Goal: Task Accomplishment & Management: Use online tool/utility

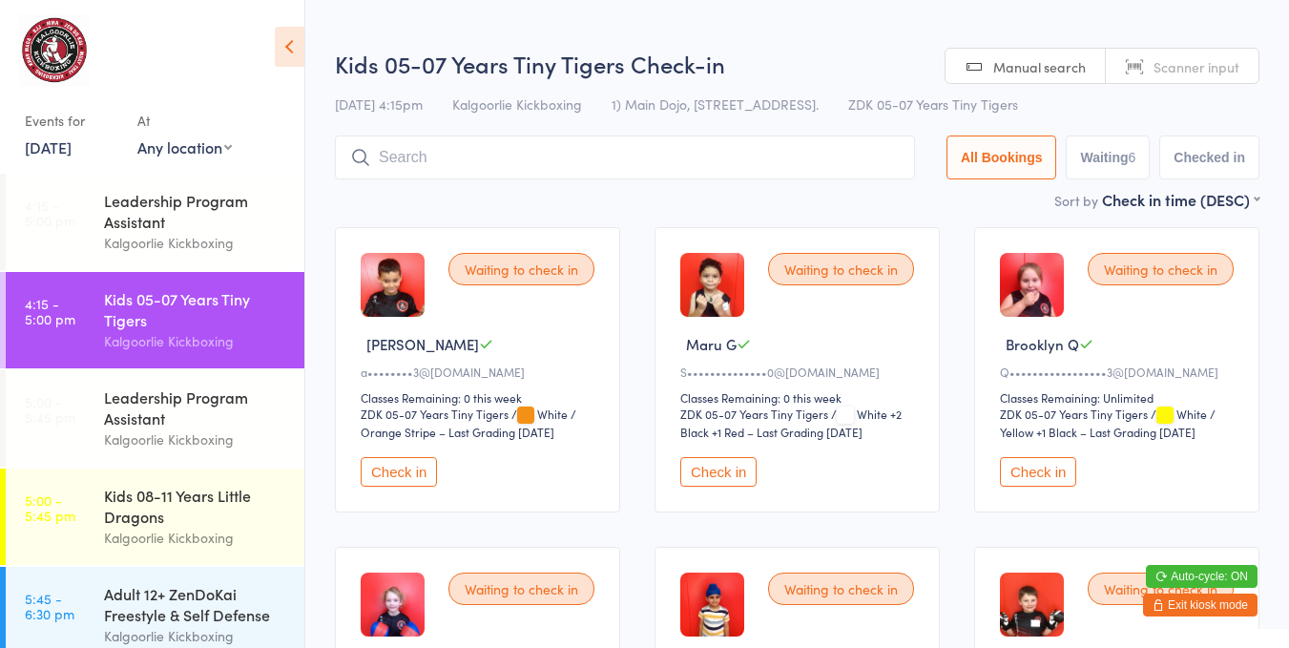
click at [732, 462] on button "Check in" at bounding box center [718, 472] width 76 height 30
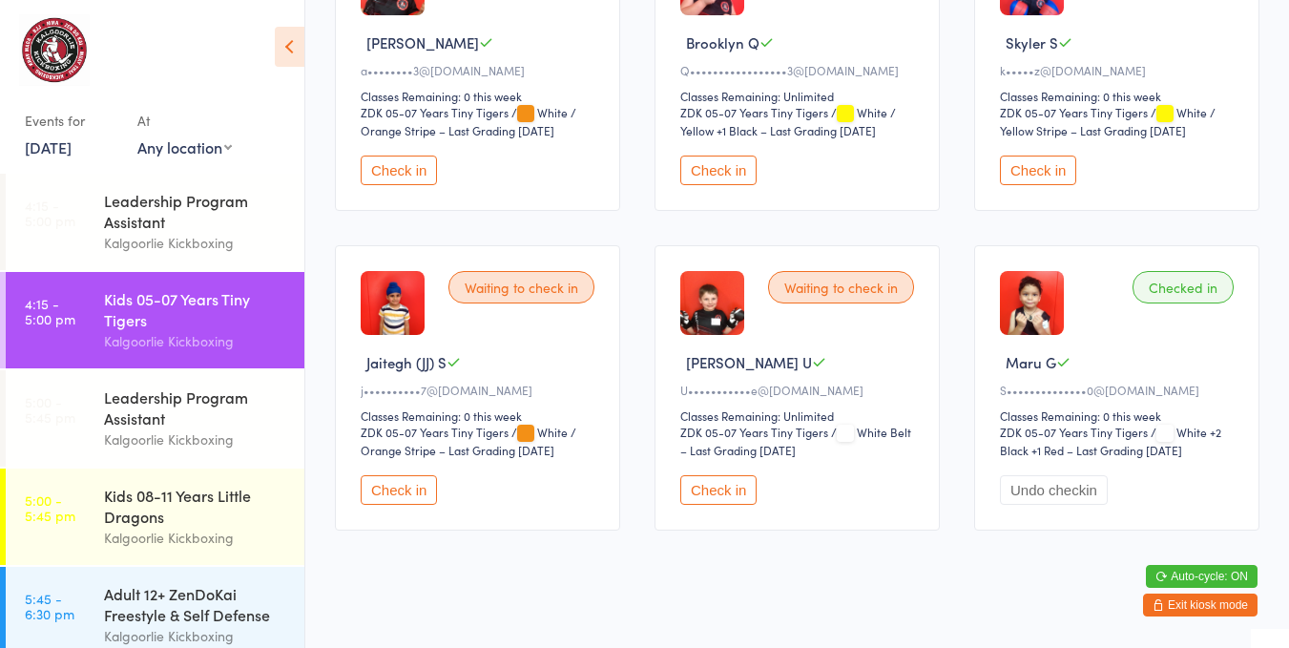
scroll to position [317, 0]
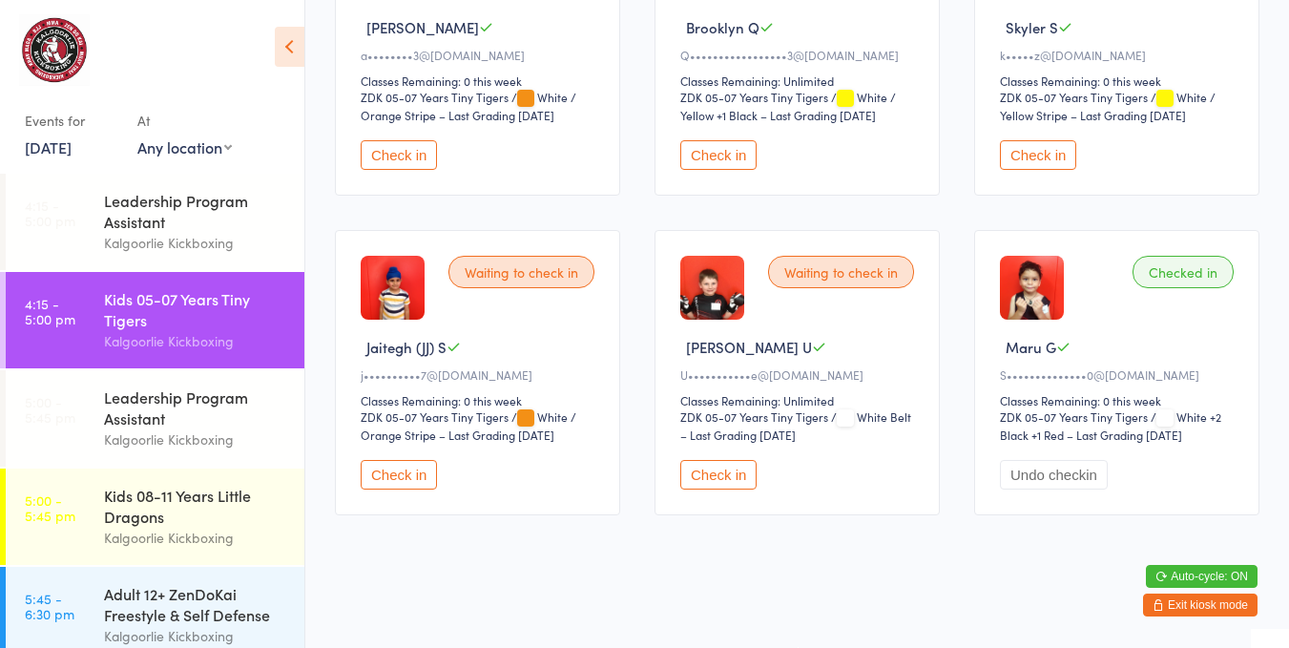
click at [752, 487] on button "Check in" at bounding box center [718, 475] width 76 height 30
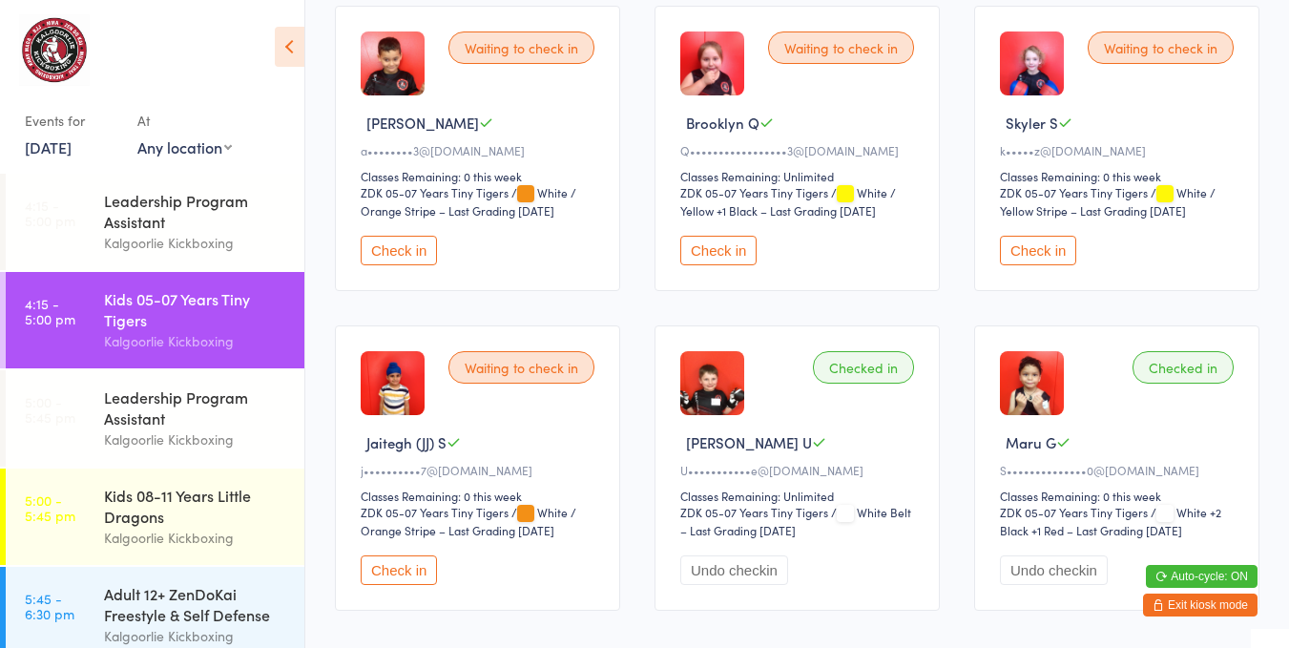
scroll to position [218, 0]
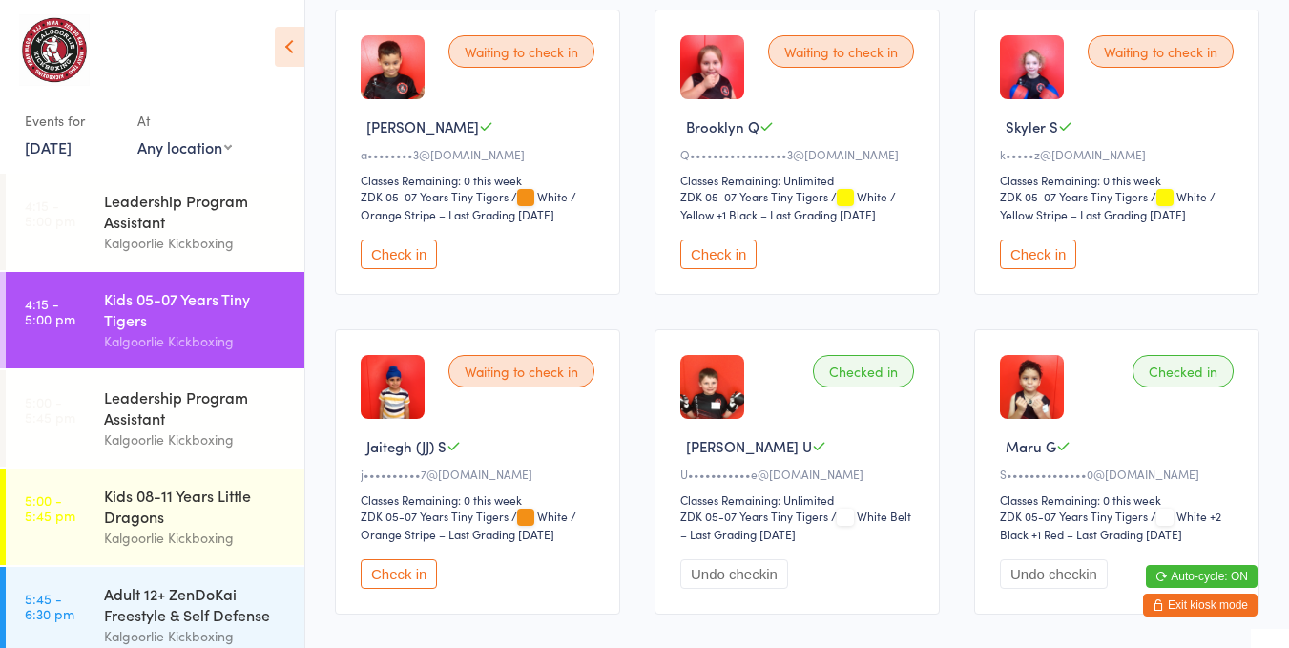
click at [733, 252] on button "Check in" at bounding box center [718, 254] width 76 height 30
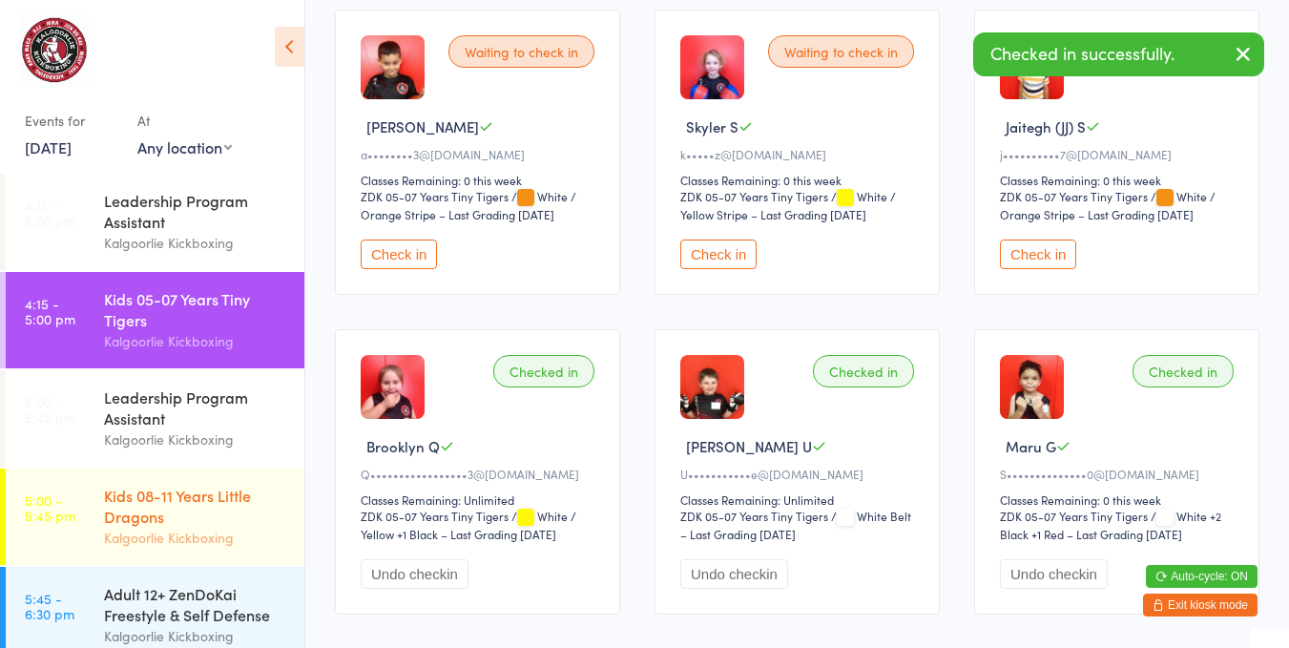
click at [167, 514] on div "Kids 08-11 Years Little Dragons" at bounding box center [196, 506] width 184 height 42
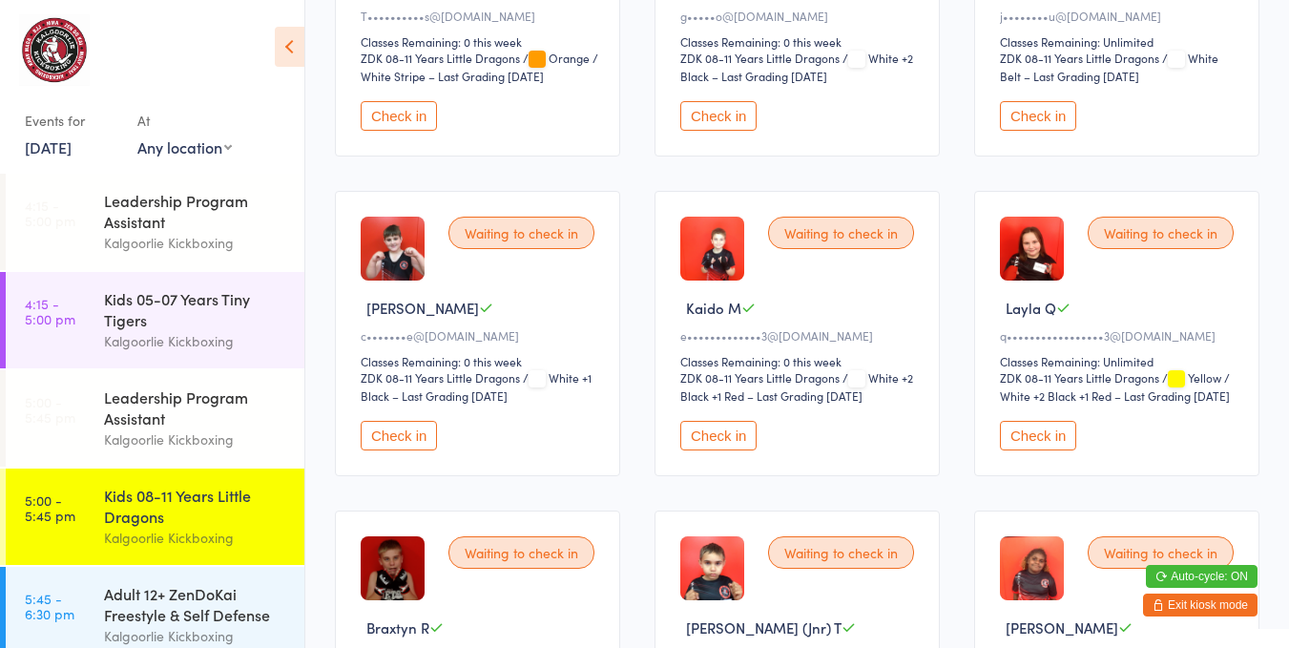
scroll to position [343, 0]
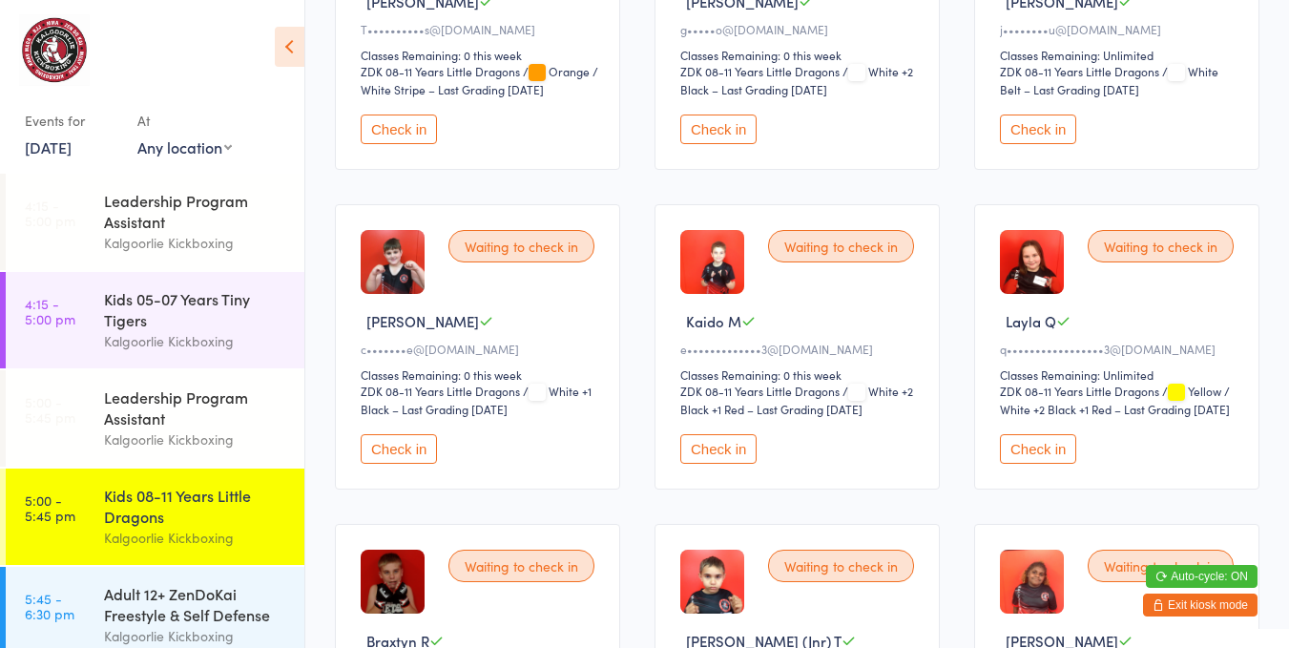
click at [1044, 464] on button "Check in" at bounding box center [1038, 449] width 76 height 30
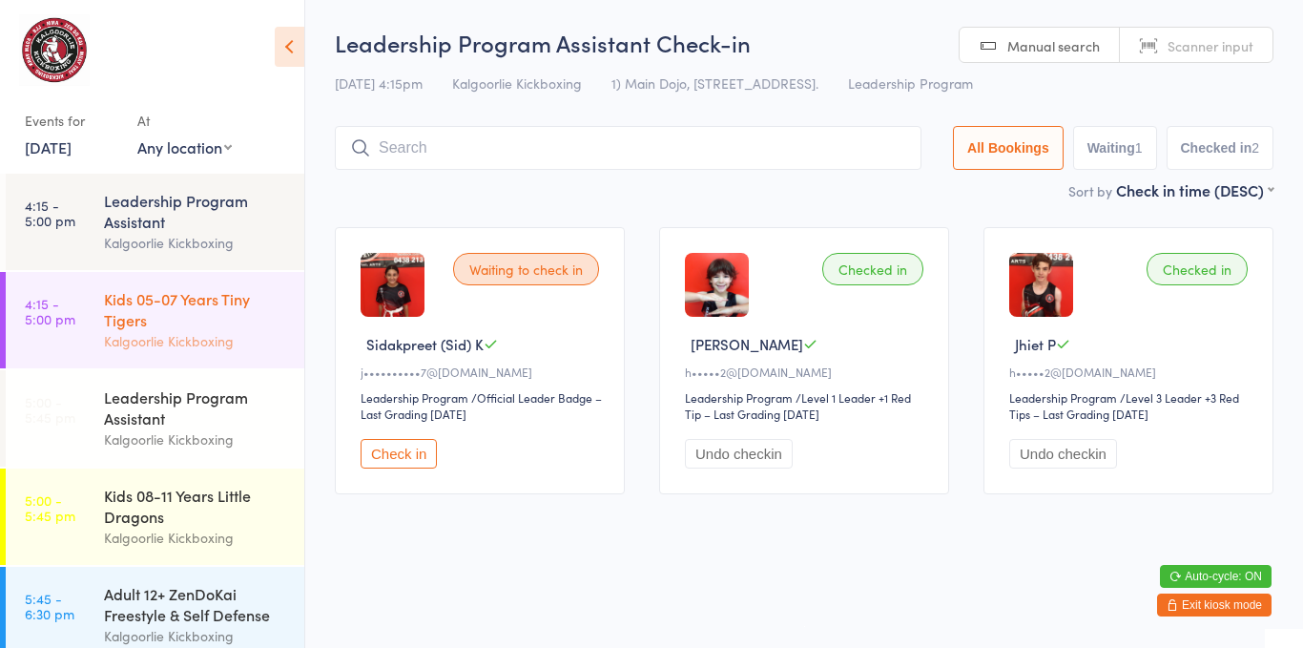
click at [128, 328] on div "Kids 05-07 Years Tiny Tigers" at bounding box center [196, 309] width 184 height 42
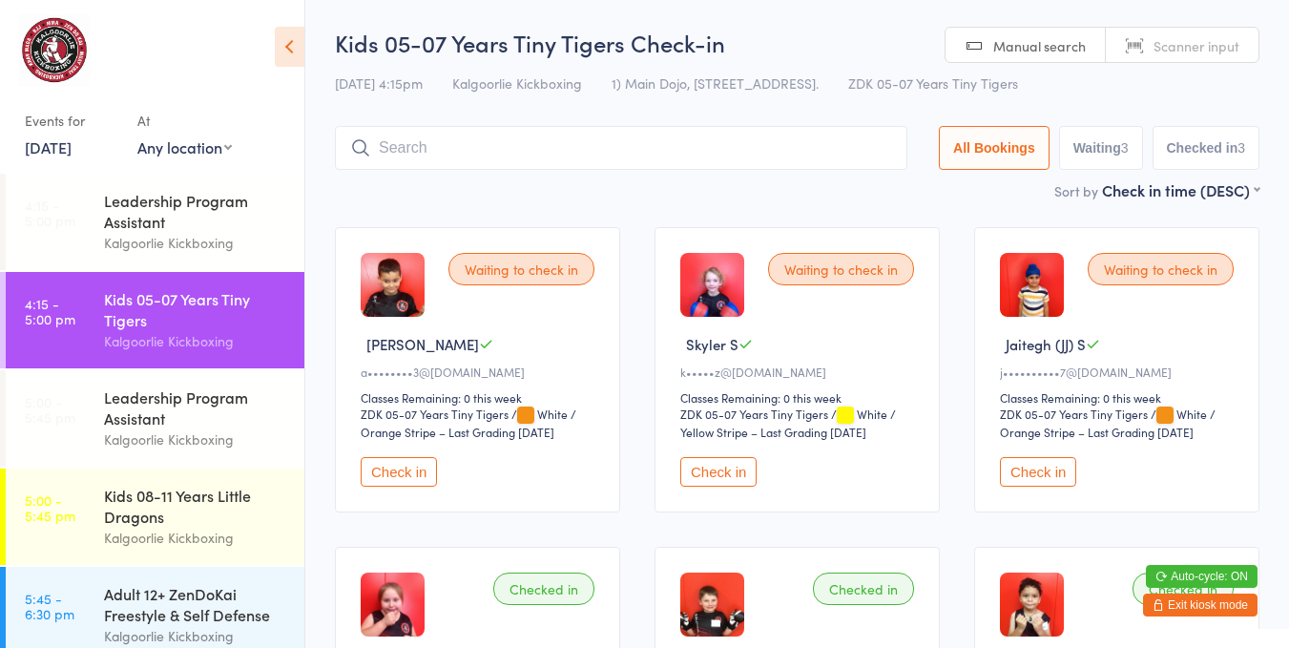
click at [1049, 460] on button "Check in" at bounding box center [1038, 472] width 76 height 30
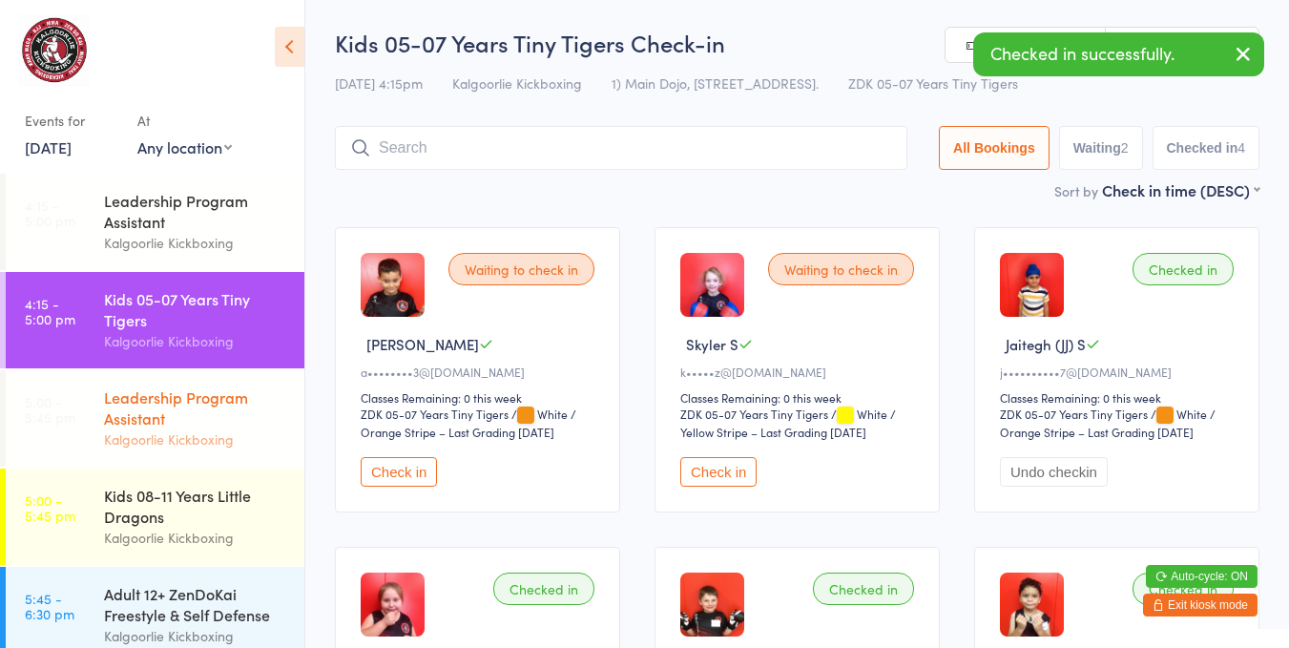
click at [213, 426] on div "Leadership Program Assistant" at bounding box center [196, 407] width 184 height 42
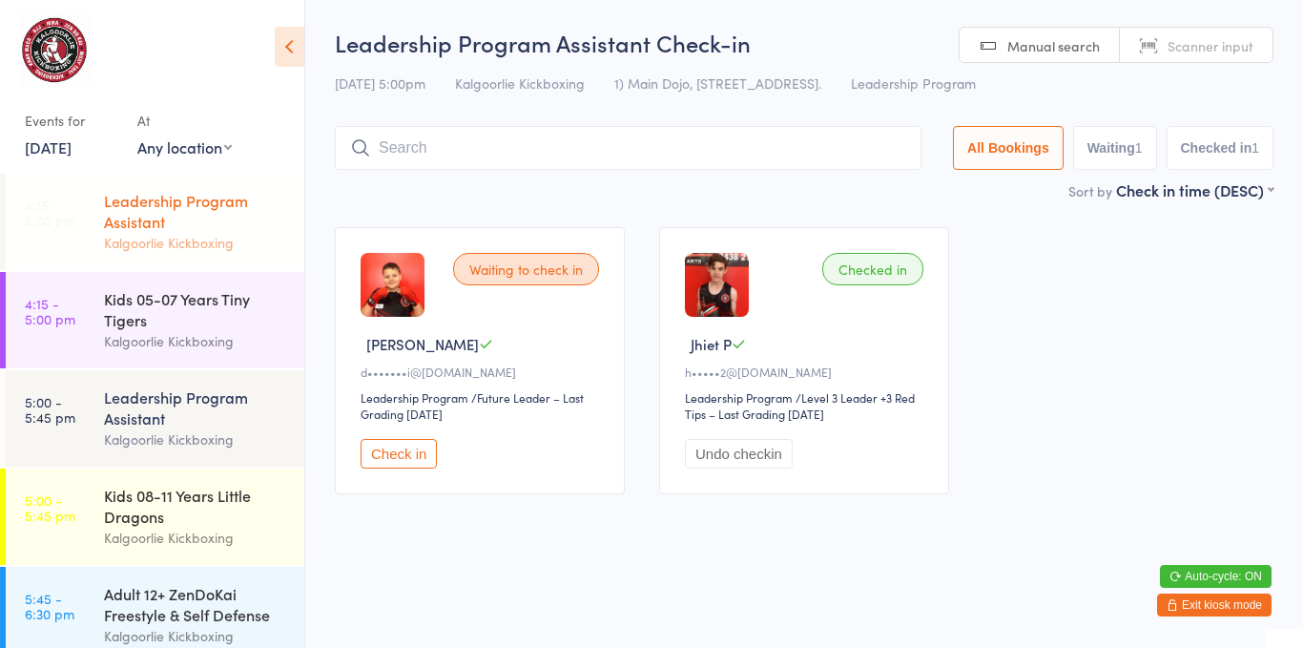
click at [195, 231] on div "Leadership Program Assistant" at bounding box center [196, 211] width 184 height 42
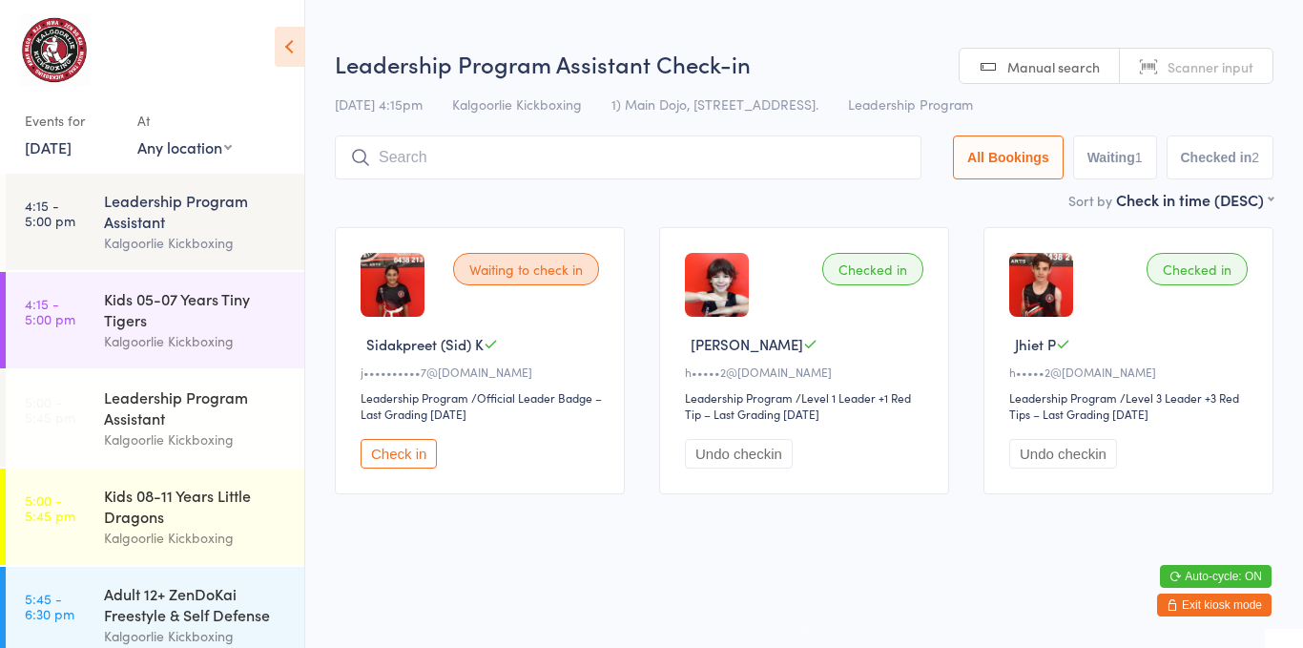
click at [412, 441] on button "Check in" at bounding box center [399, 454] width 76 height 30
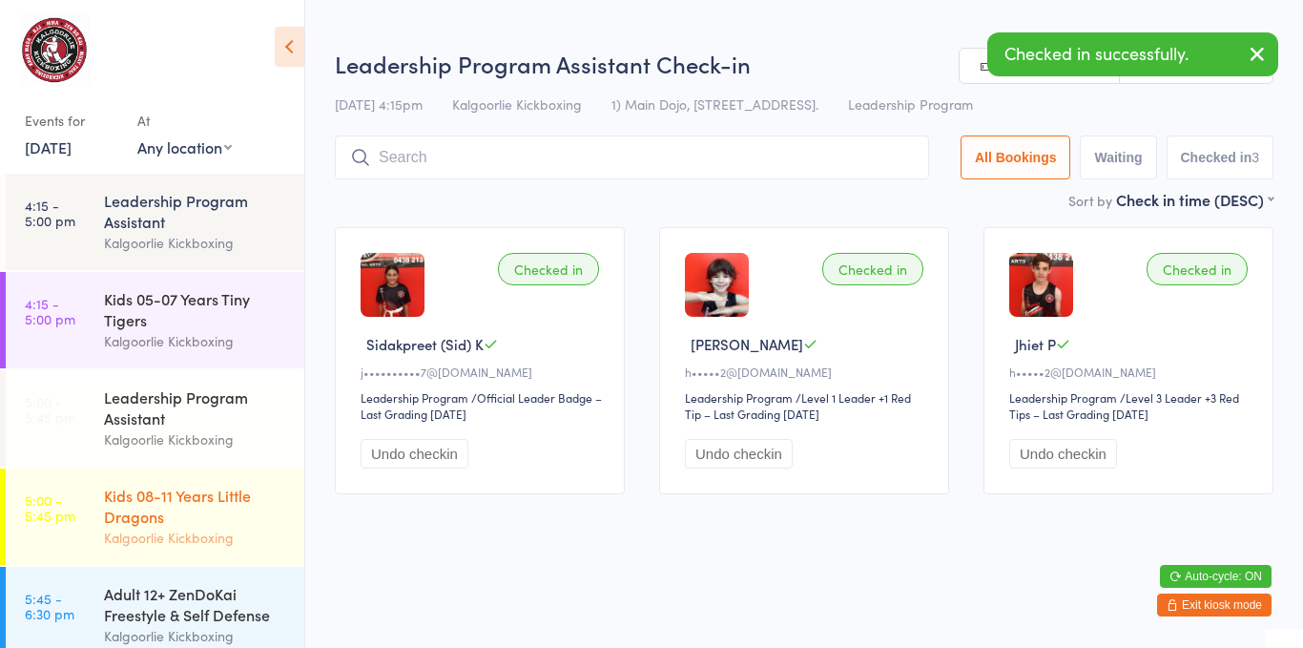
click at [193, 510] on div "Kids 08-11 Years Little Dragons" at bounding box center [196, 506] width 184 height 42
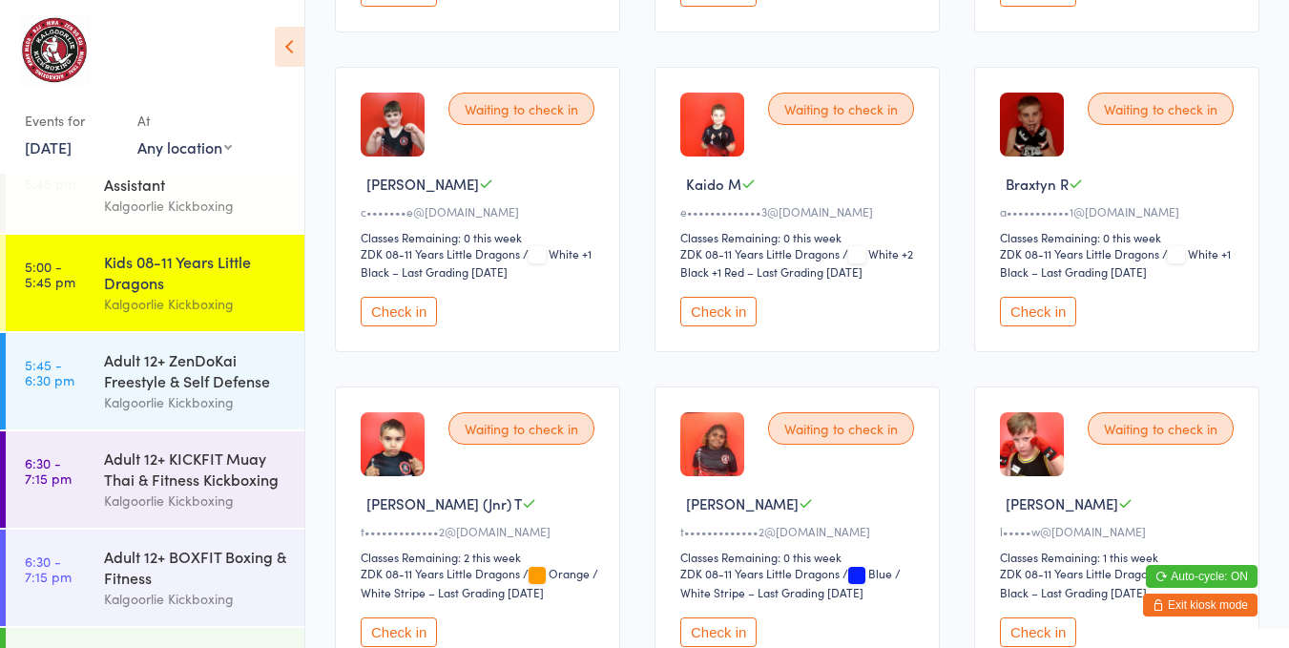
scroll to position [260, 0]
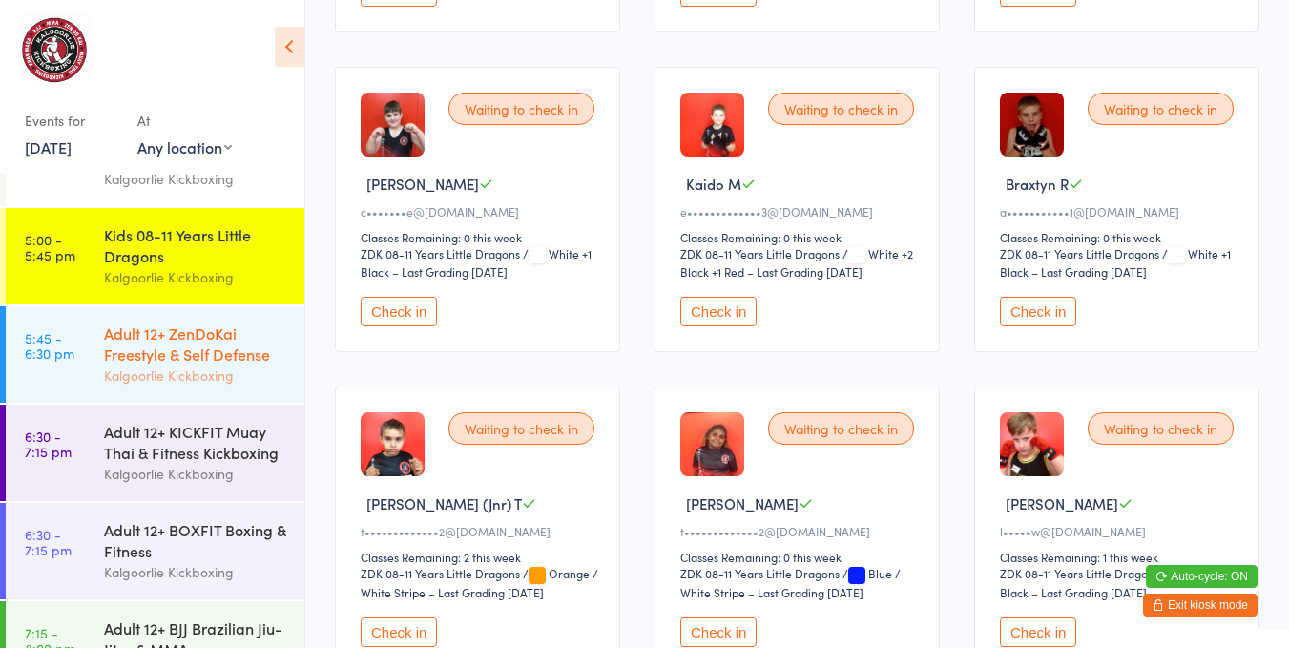
click at [204, 352] on div "Adult 12+ ZenDoKai Freestyle & Self Defense" at bounding box center [196, 343] width 184 height 42
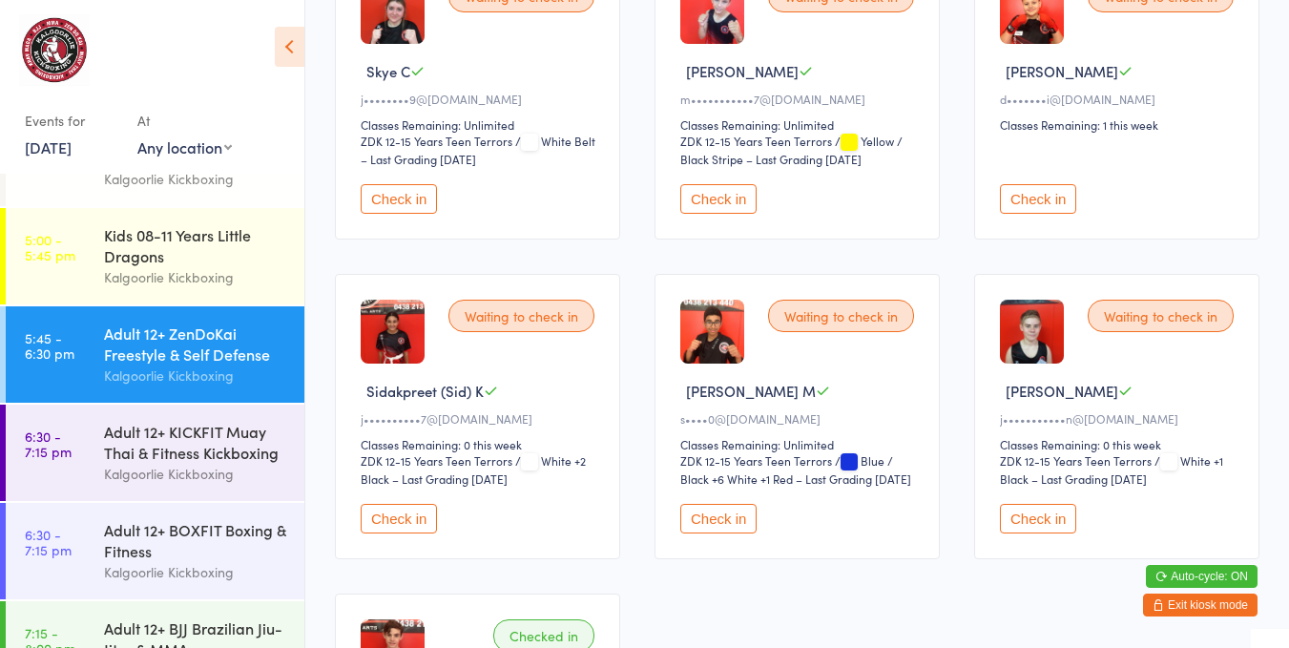
scroll to position [285, 0]
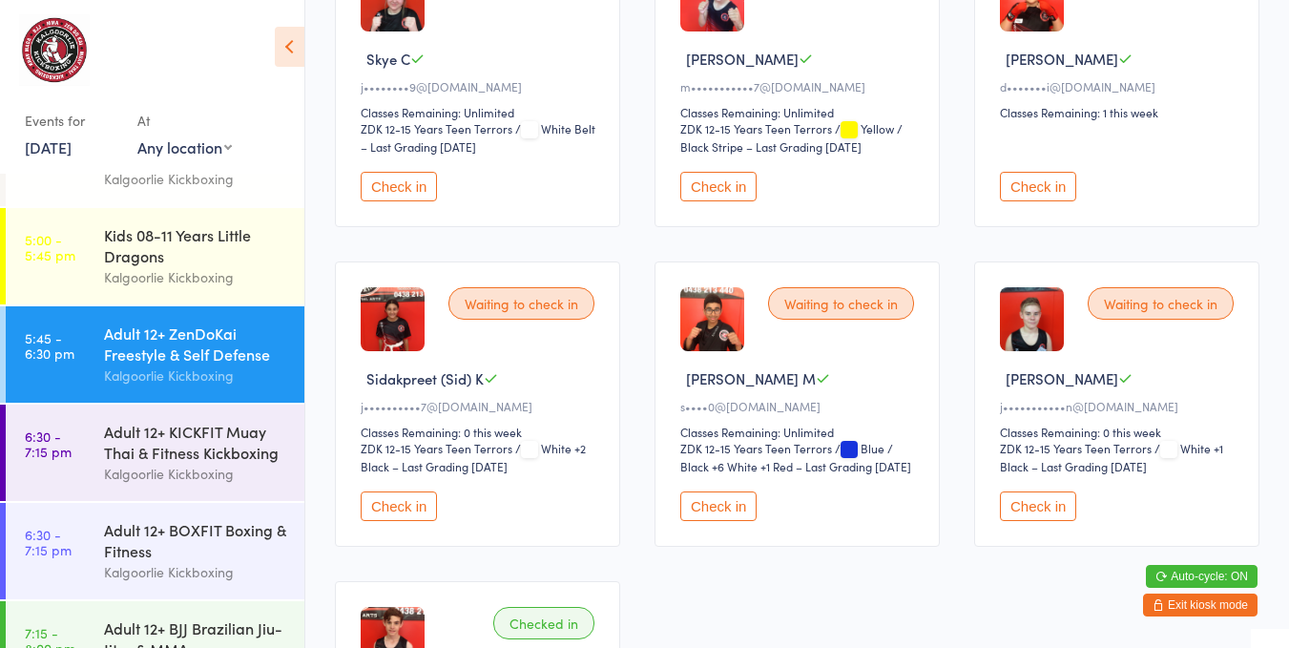
click at [393, 495] on button "Check in" at bounding box center [399, 506] width 76 height 30
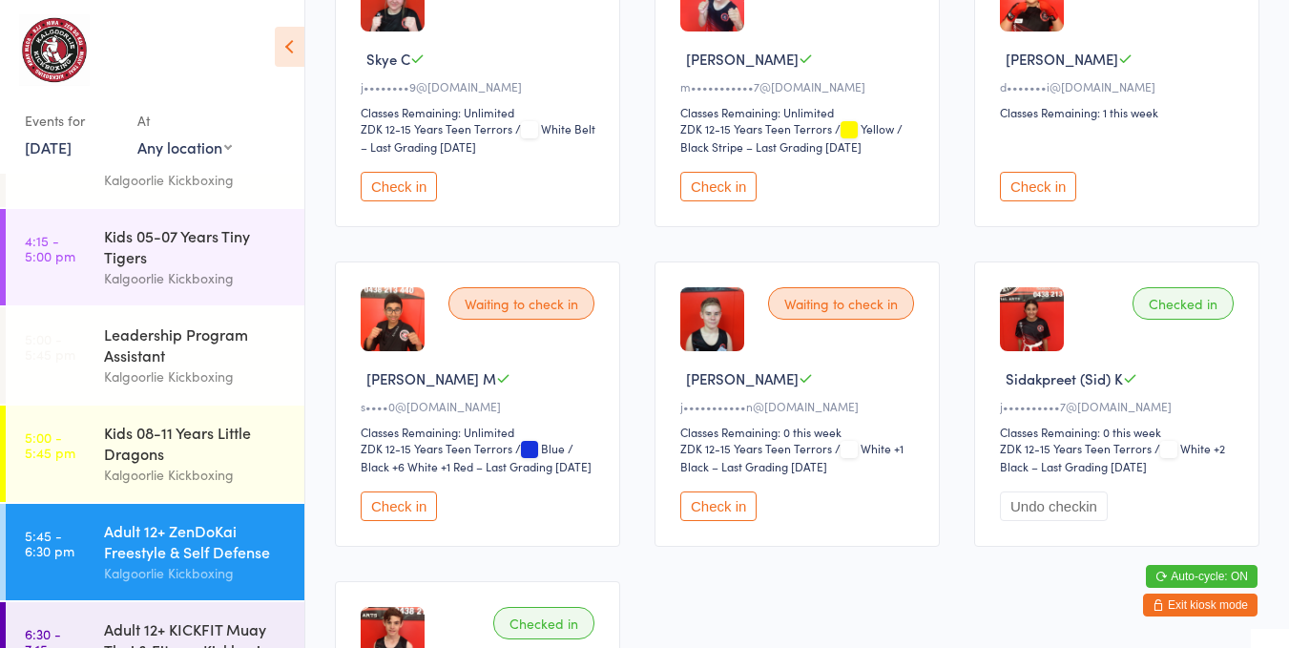
scroll to position [0, 0]
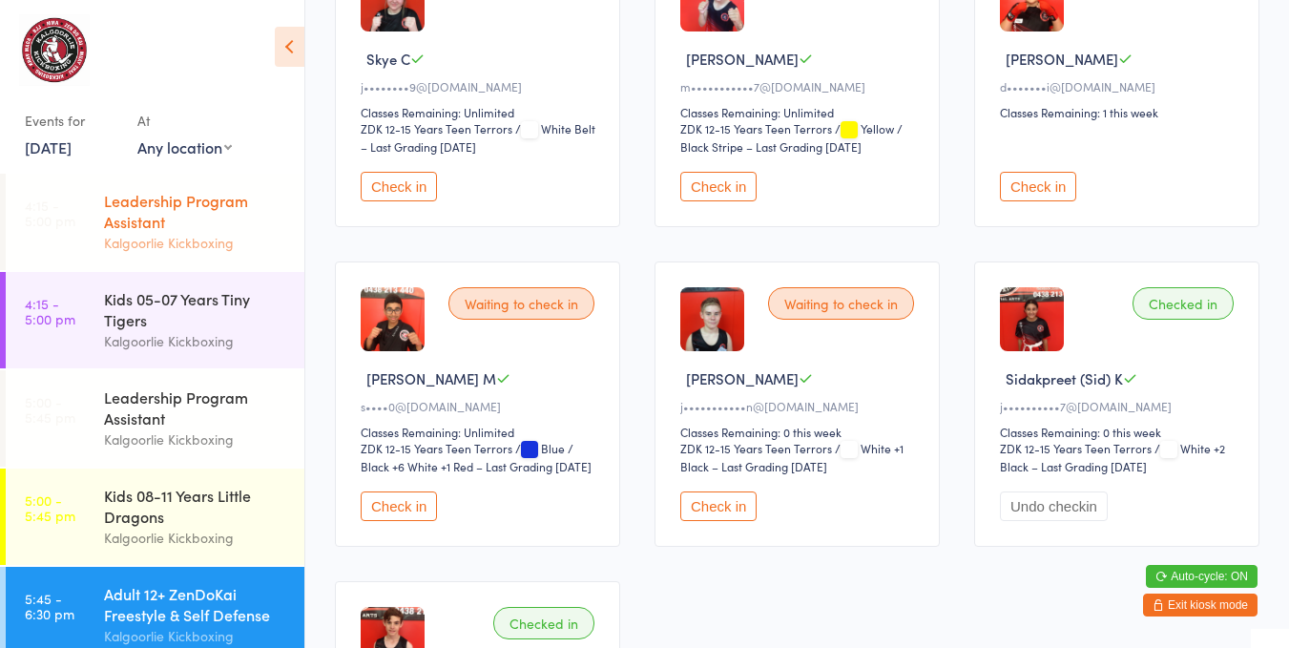
click at [81, 240] on link "4:15 - 5:00 pm Leadership Program Assistant Kalgoorlie Kickboxing" at bounding box center [155, 222] width 299 height 96
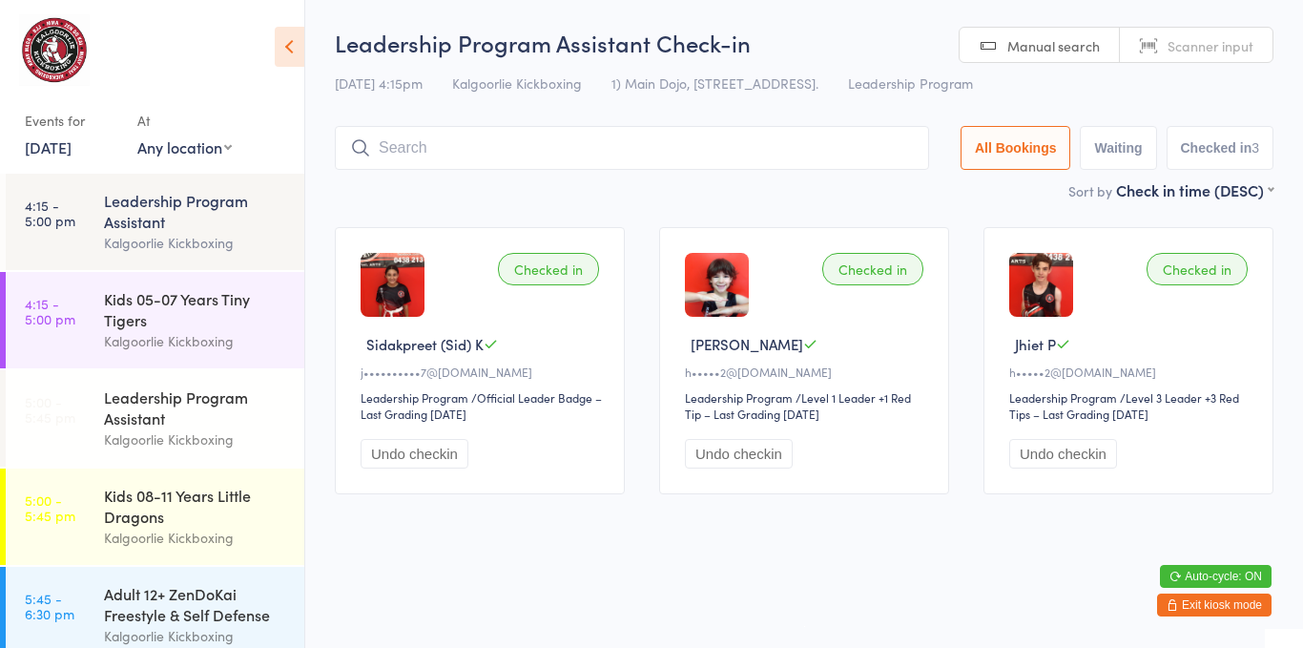
click at [192, 232] on div "Kalgoorlie Kickboxing" at bounding box center [196, 243] width 184 height 22
click at [140, 491] on div "Kids 08-11 Years Little Dragons" at bounding box center [196, 506] width 184 height 42
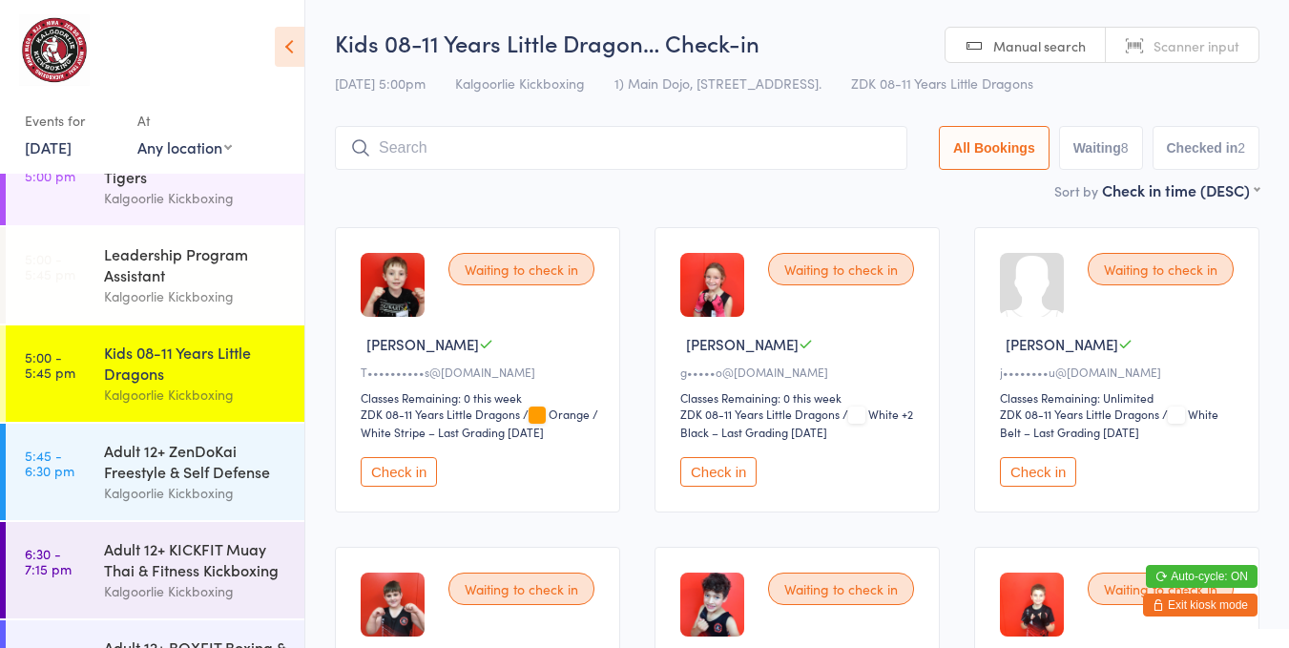
scroll to position [317, 0]
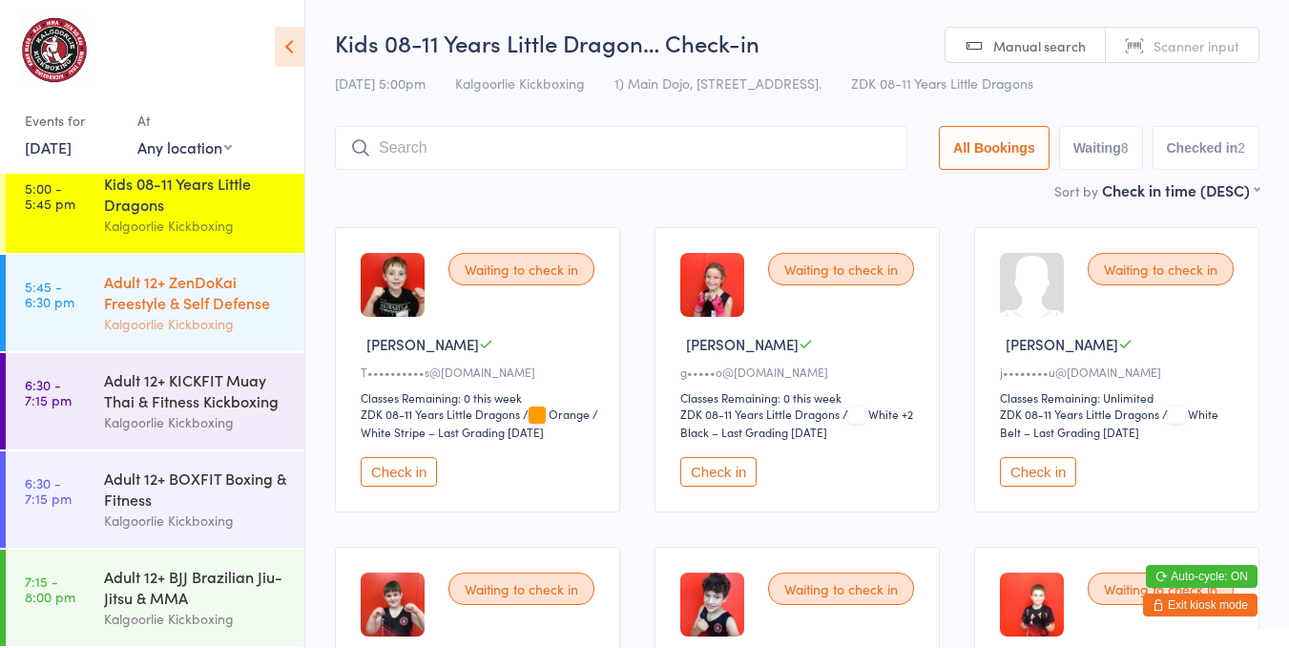
click at [132, 293] on div "Adult 12+ ZenDoKai Freestyle & Self Defense" at bounding box center [196, 292] width 184 height 42
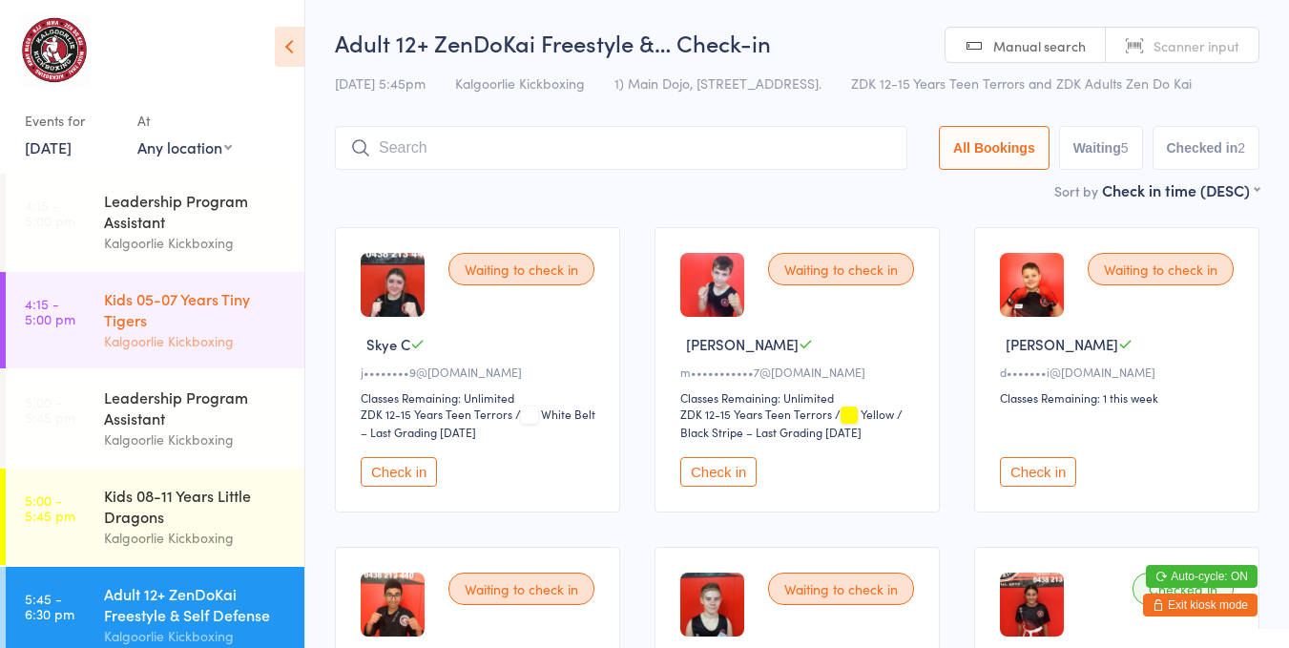
click at [103, 331] on link "4:15 - 5:00 pm Kids 05-07 Years Tiny Tigers Kalgoorlie Kickboxing" at bounding box center [155, 320] width 299 height 96
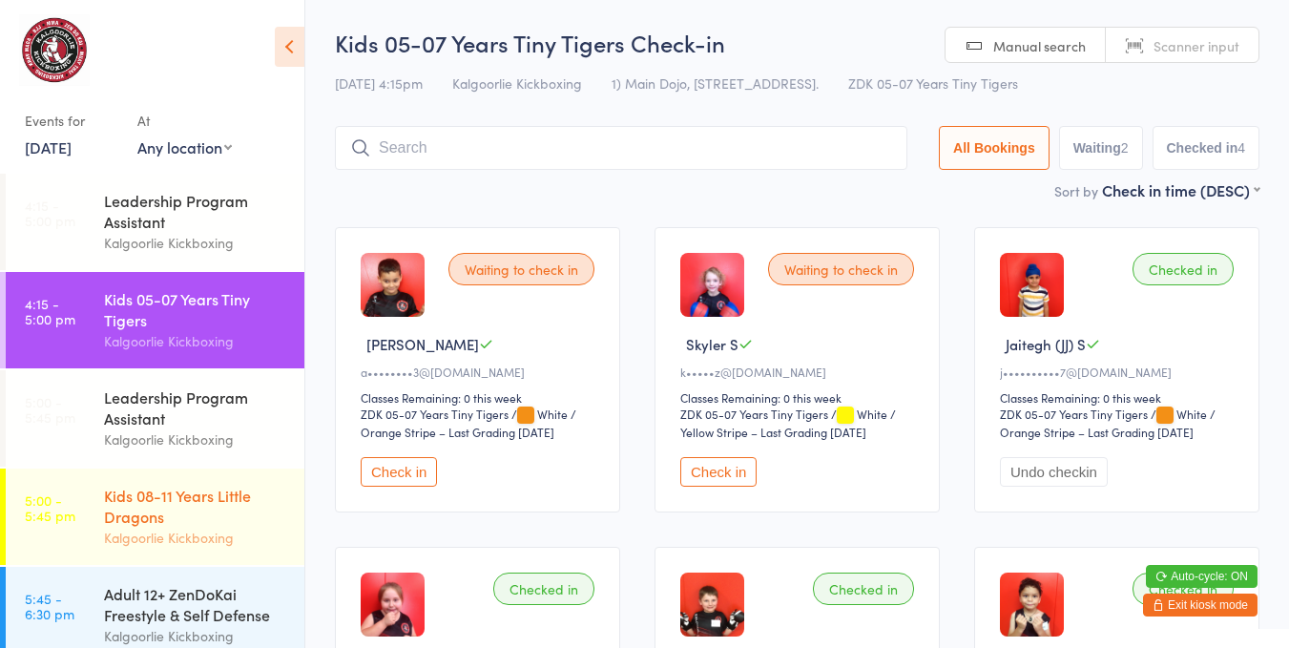
click at [88, 527] on link "5:00 - 5:45 pm Kids 08-11 Years Little Dragons Kalgoorlie Kickboxing" at bounding box center [155, 516] width 299 height 96
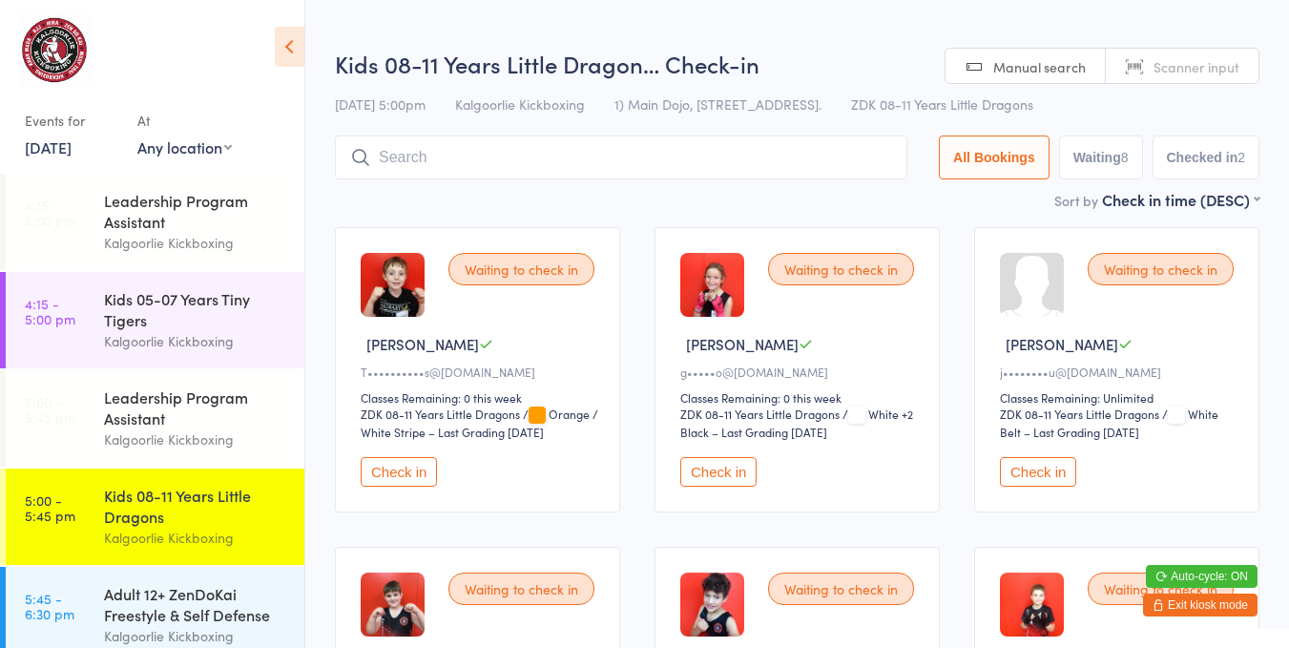
click at [745, 469] on button "Check in" at bounding box center [718, 472] width 76 height 30
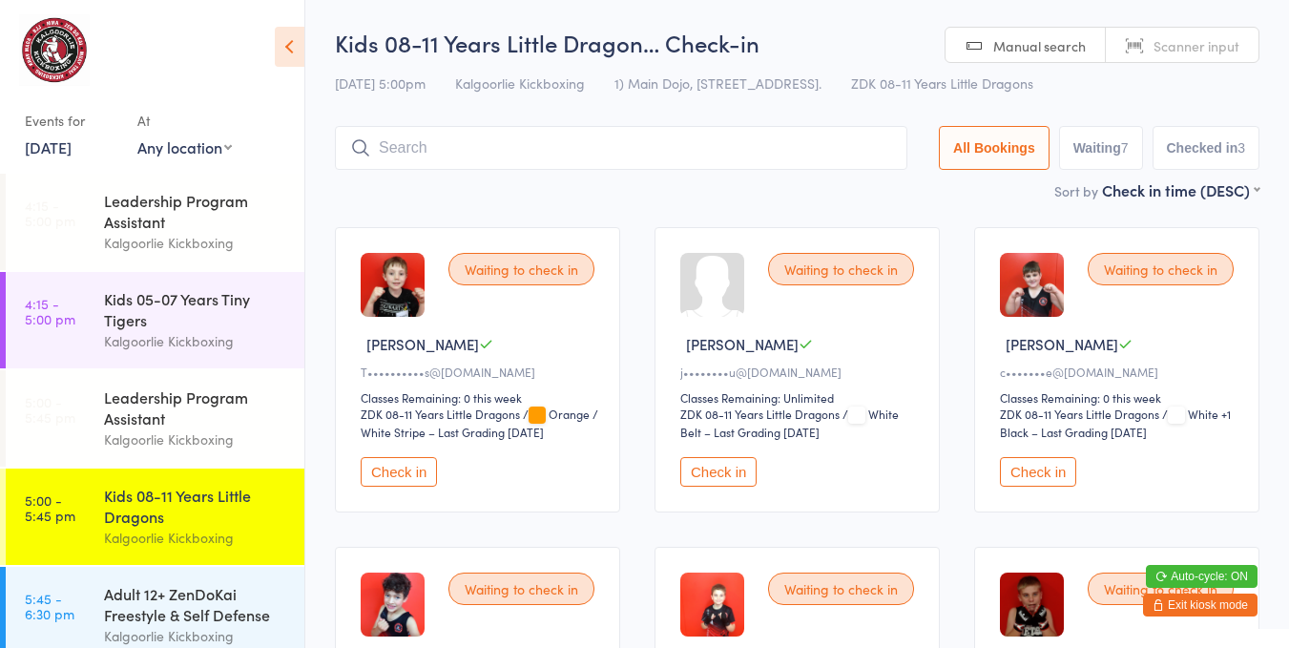
click at [399, 457] on button "Check in" at bounding box center [399, 472] width 76 height 30
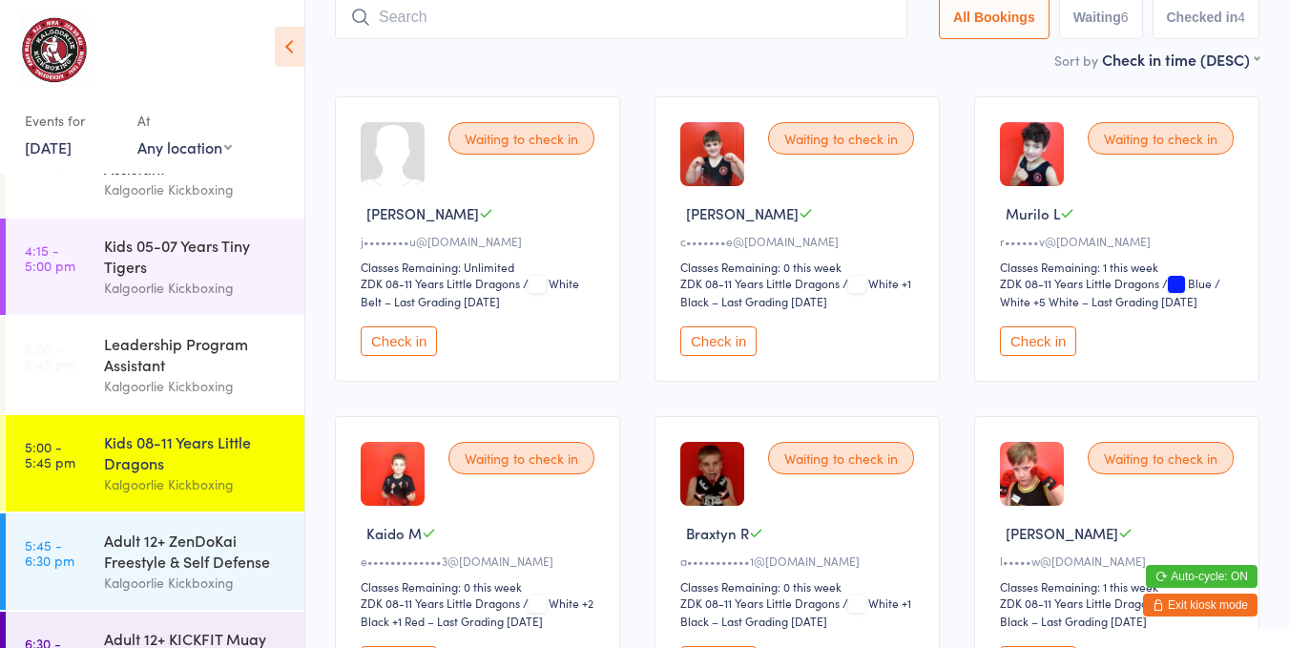
scroll to position [130, 0]
click at [414, 331] on button "Check in" at bounding box center [399, 342] width 76 height 30
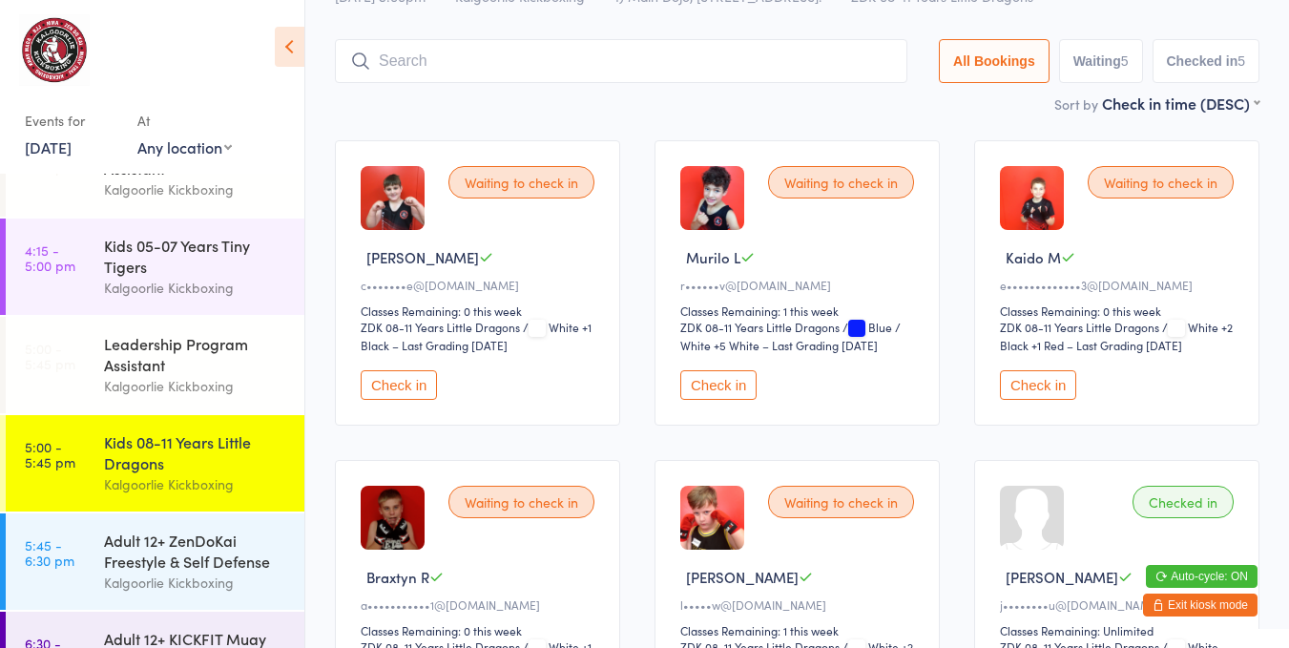
scroll to position [0, 0]
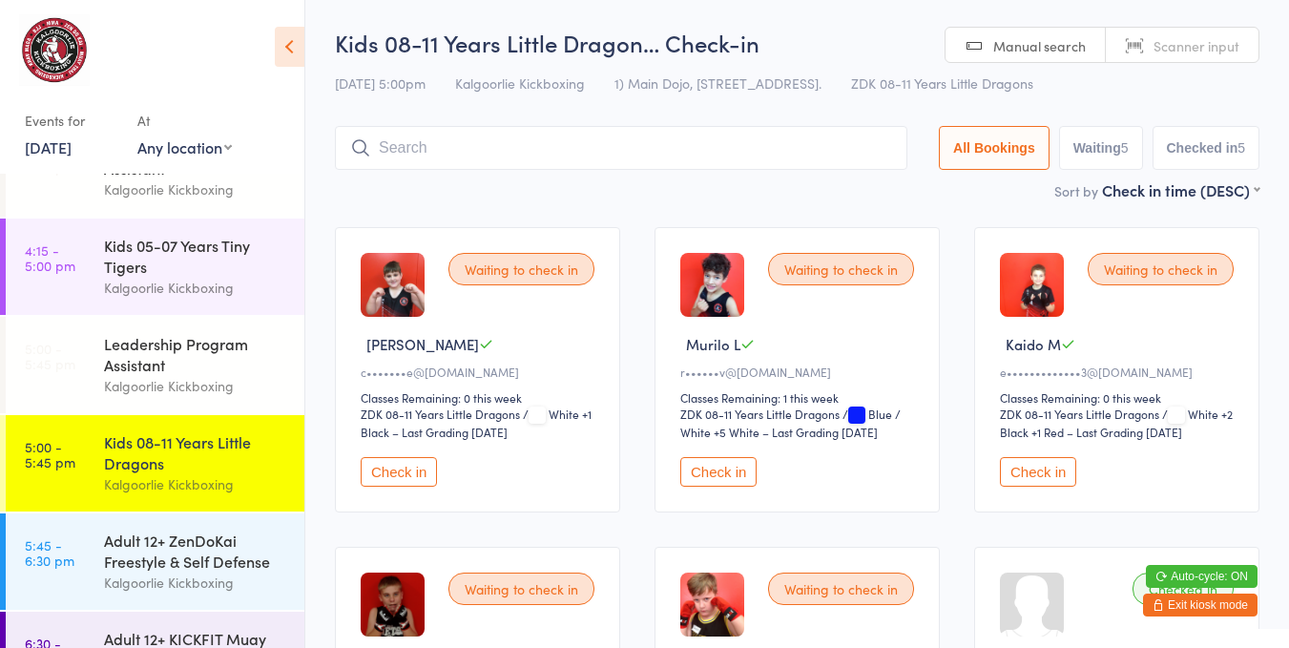
click at [392, 468] on button "Check in" at bounding box center [399, 472] width 76 height 30
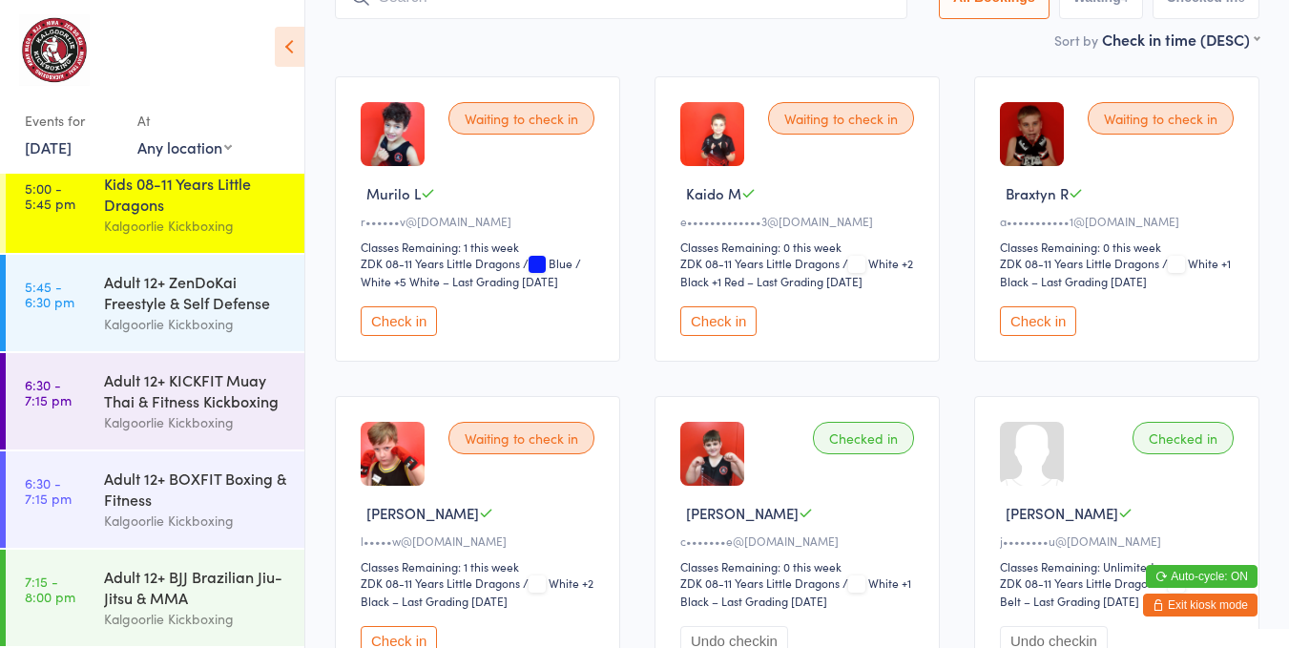
scroll to position [147, 0]
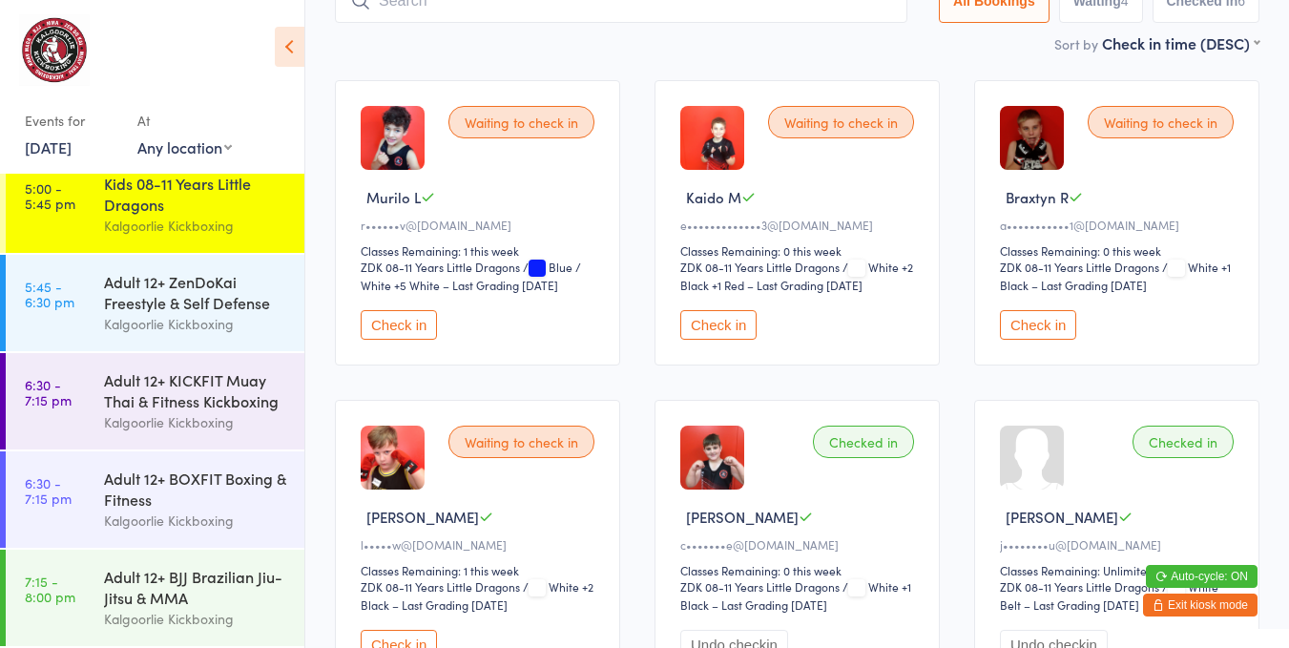
click at [1051, 324] on button "Check in" at bounding box center [1038, 325] width 76 height 30
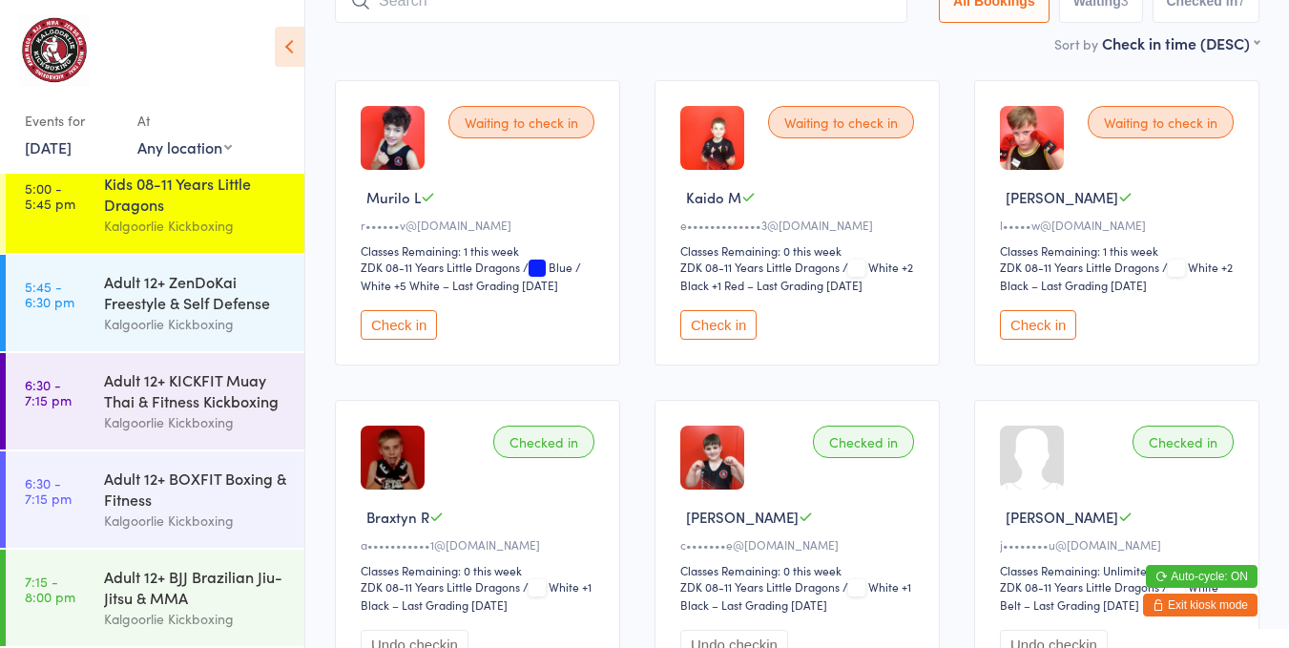
click at [415, 326] on button "Check in" at bounding box center [399, 325] width 76 height 30
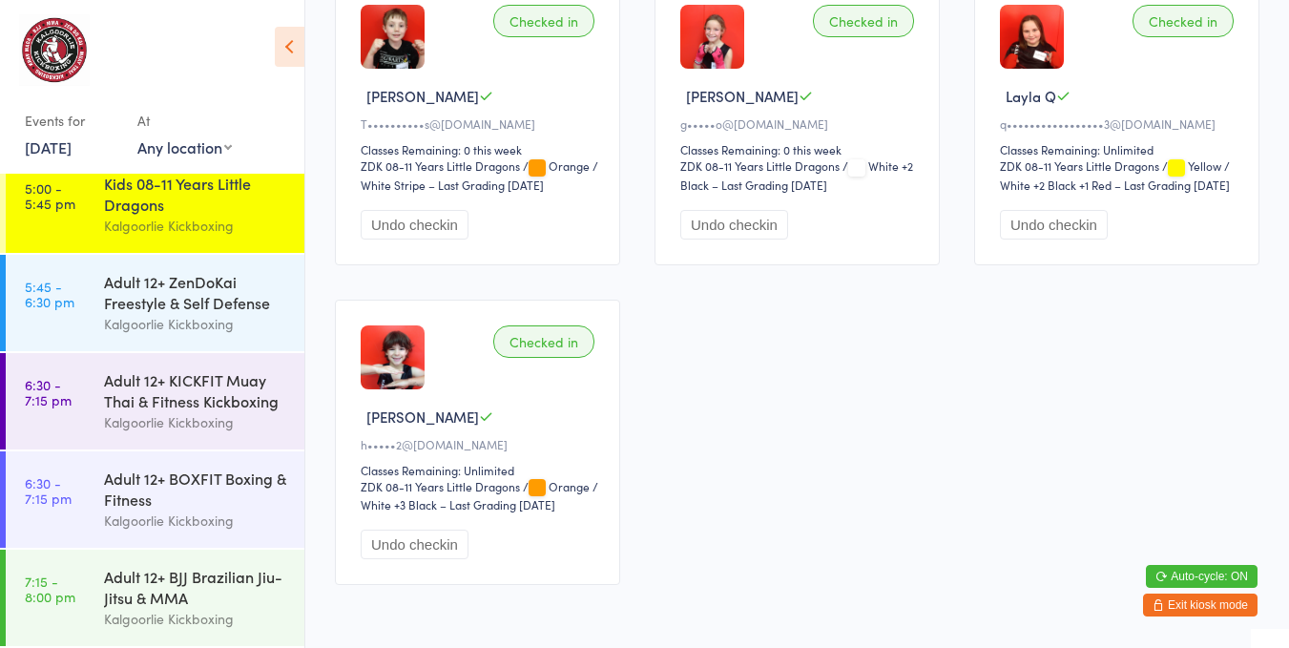
scroll to position [888, 0]
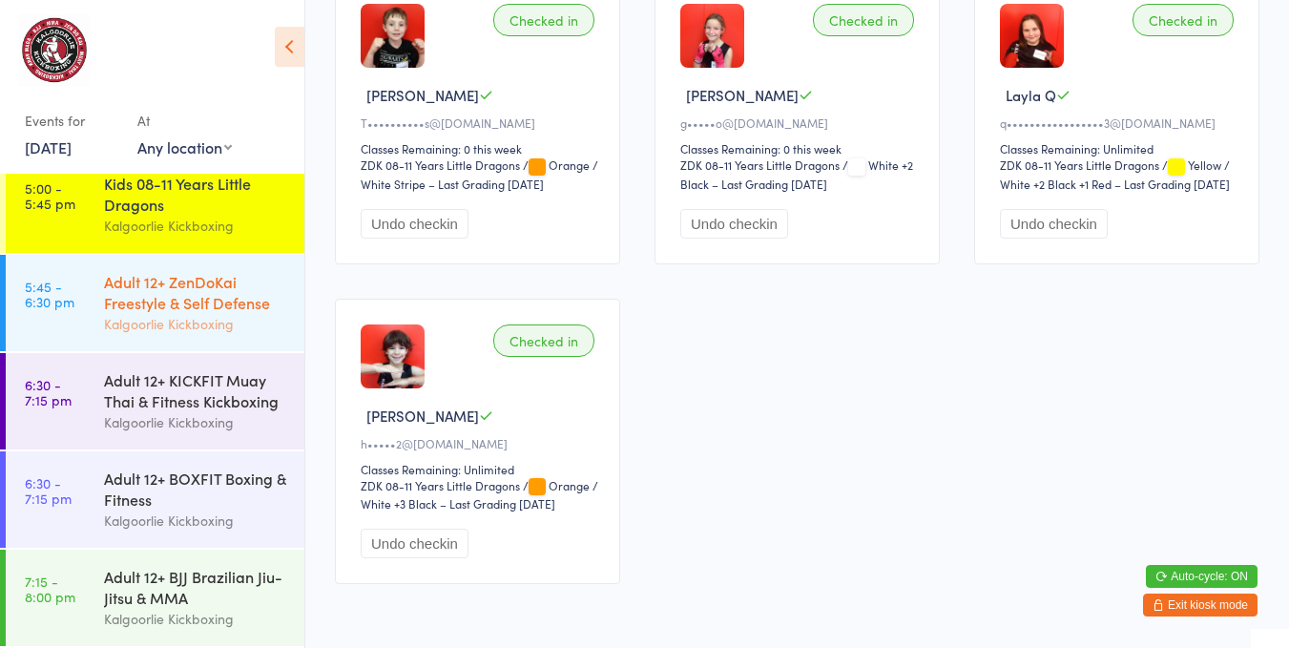
click at [215, 284] on div "Adult 12+ ZenDoKai Freestyle & Self Defense" at bounding box center [196, 292] width 184 height 42
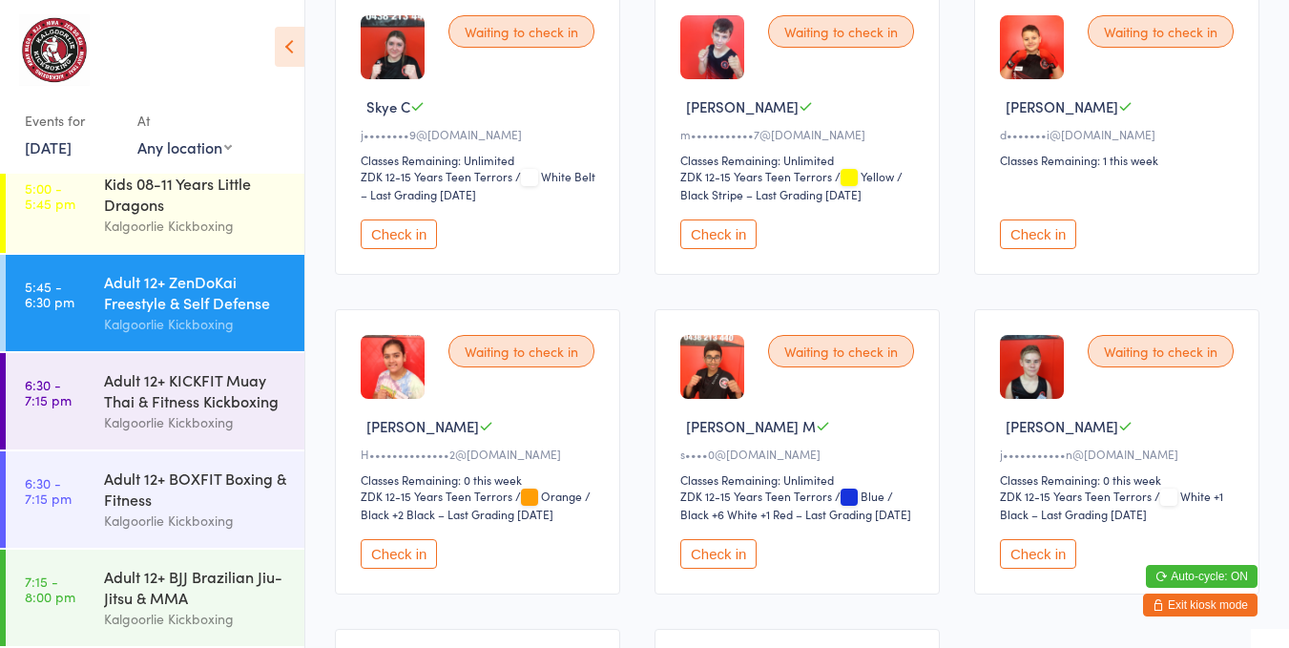
scroll to position [250, 0]
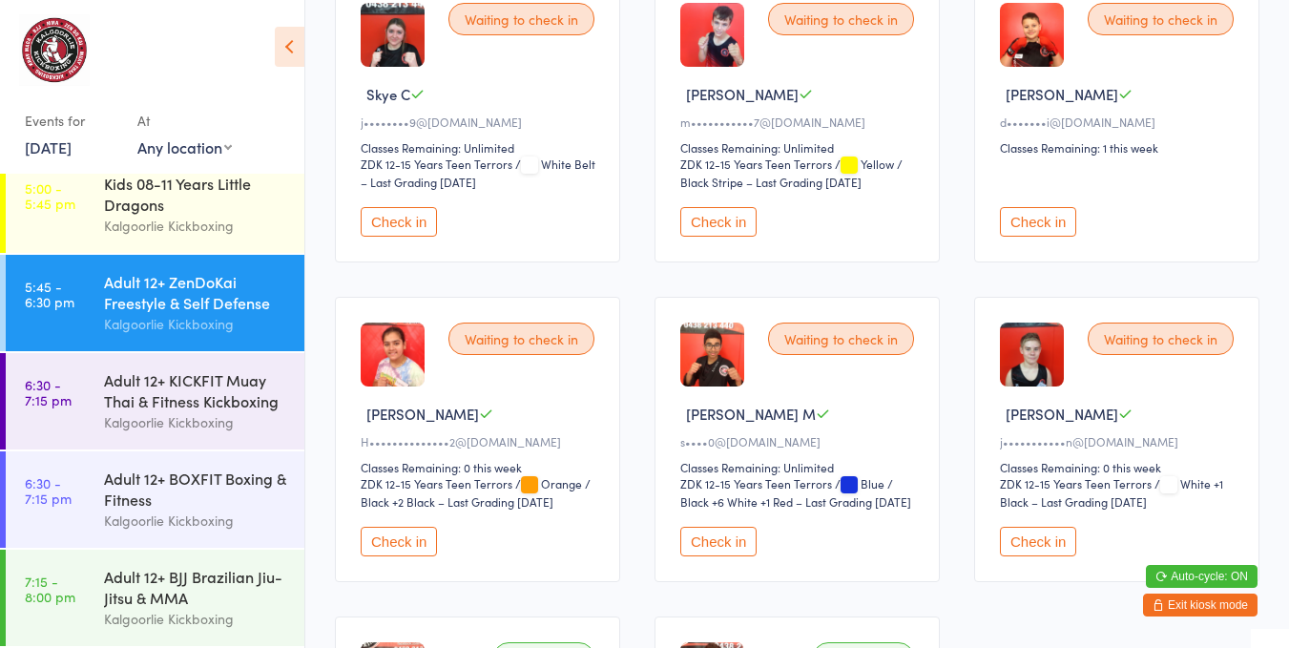
click at [417, 528] on button "Check in" at bounding box center [399, 542] width 76 height 30
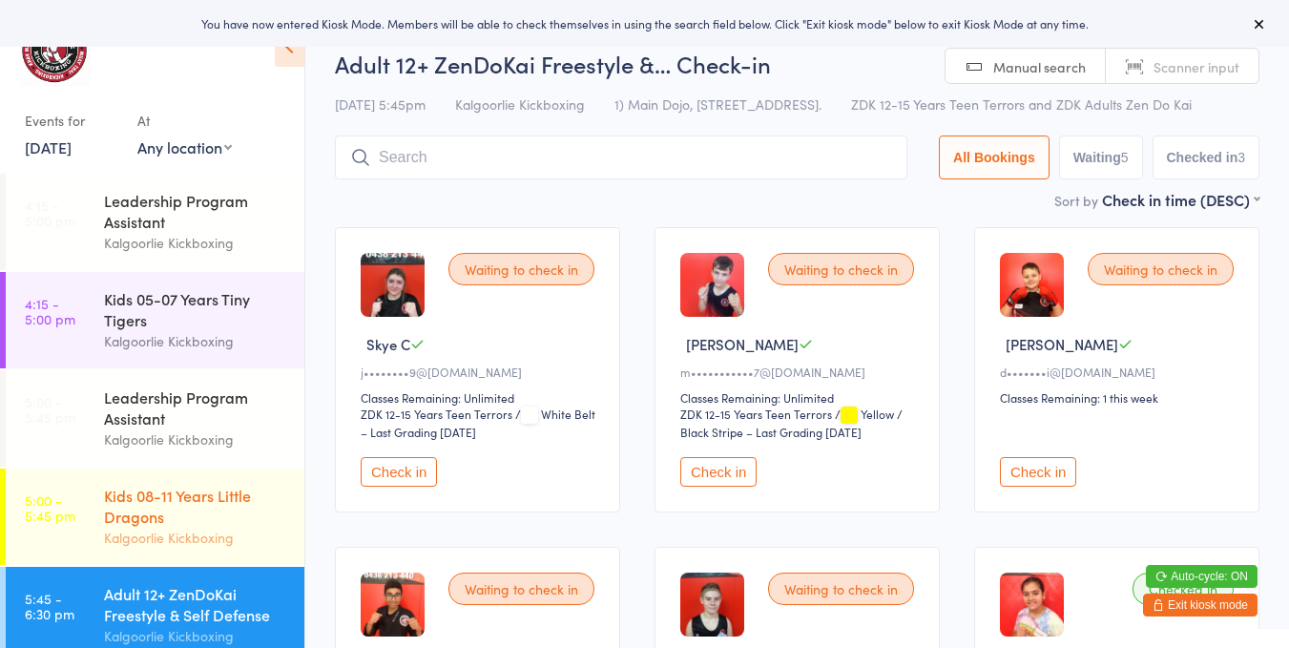
click at [191, 498] on div "Kids 08-11 Years Little Dragons" at bounding box center [196, 506] width 184 height 42
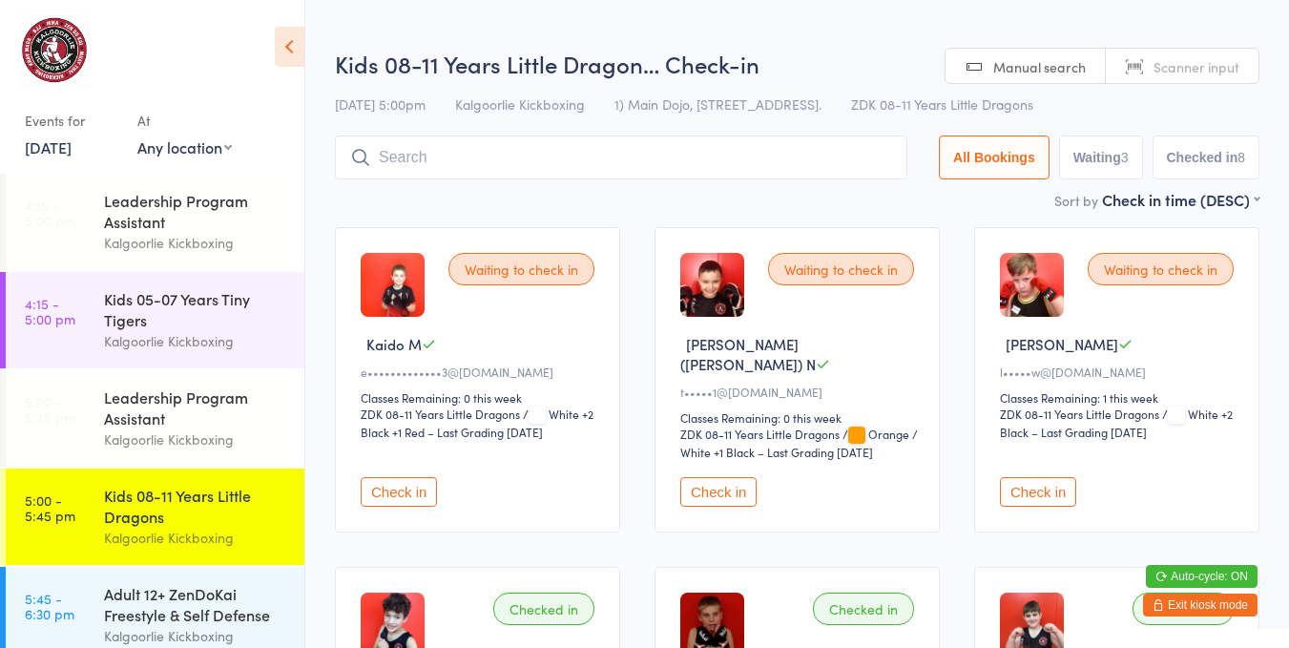
click at [720, 477] on button "Check in" at bounding box center [718, 492] width 76 height 30
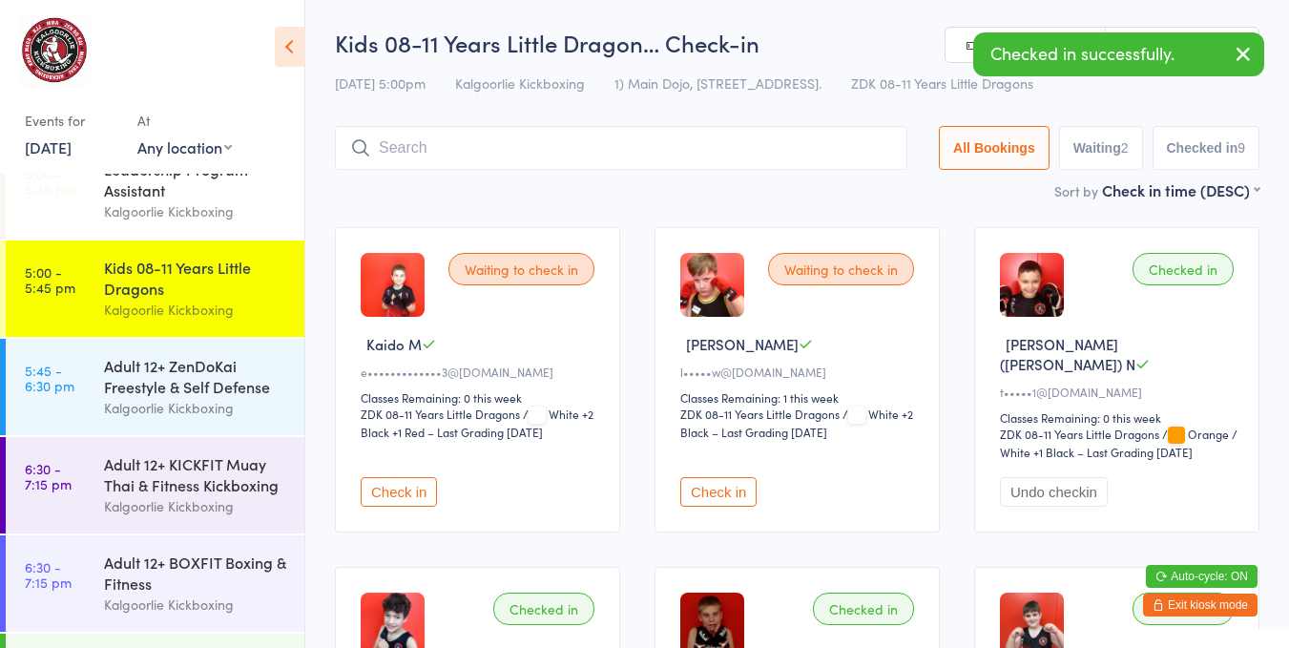
scroll to position [229, 0]
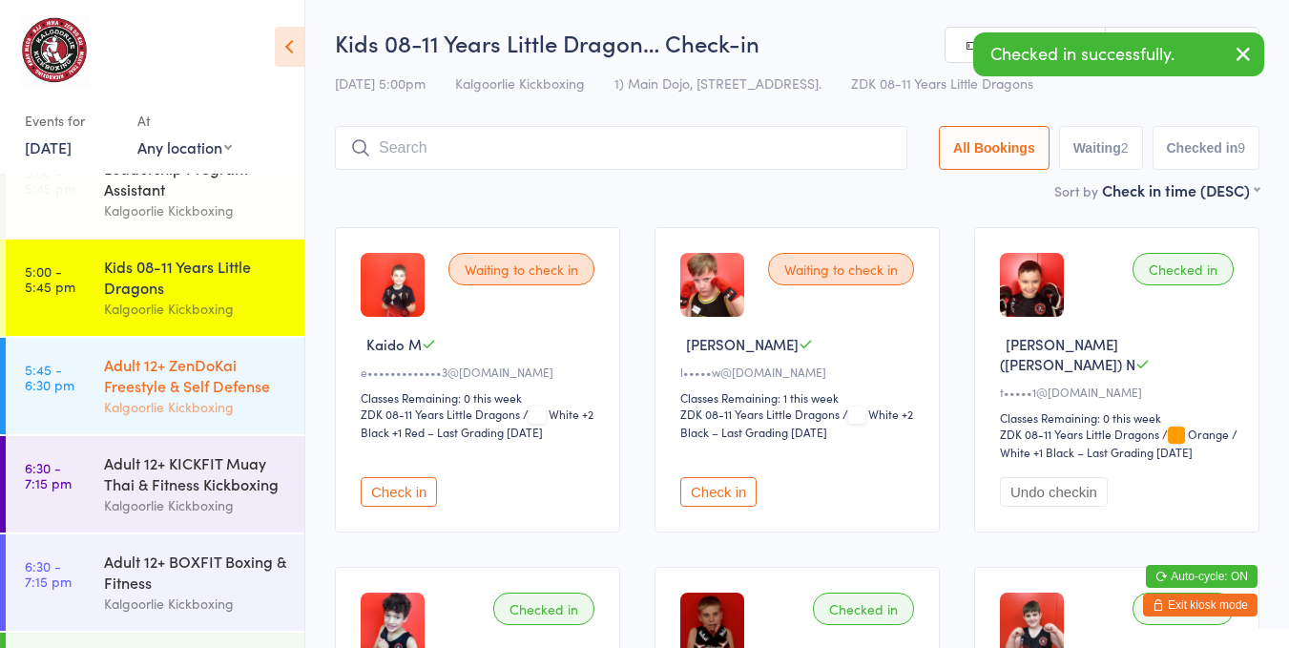
click at [200, 384] on div "Adult 12+ ZenDoKai Freestyle & Self Defense" at bounding box center [196, 375] width 184 height 42
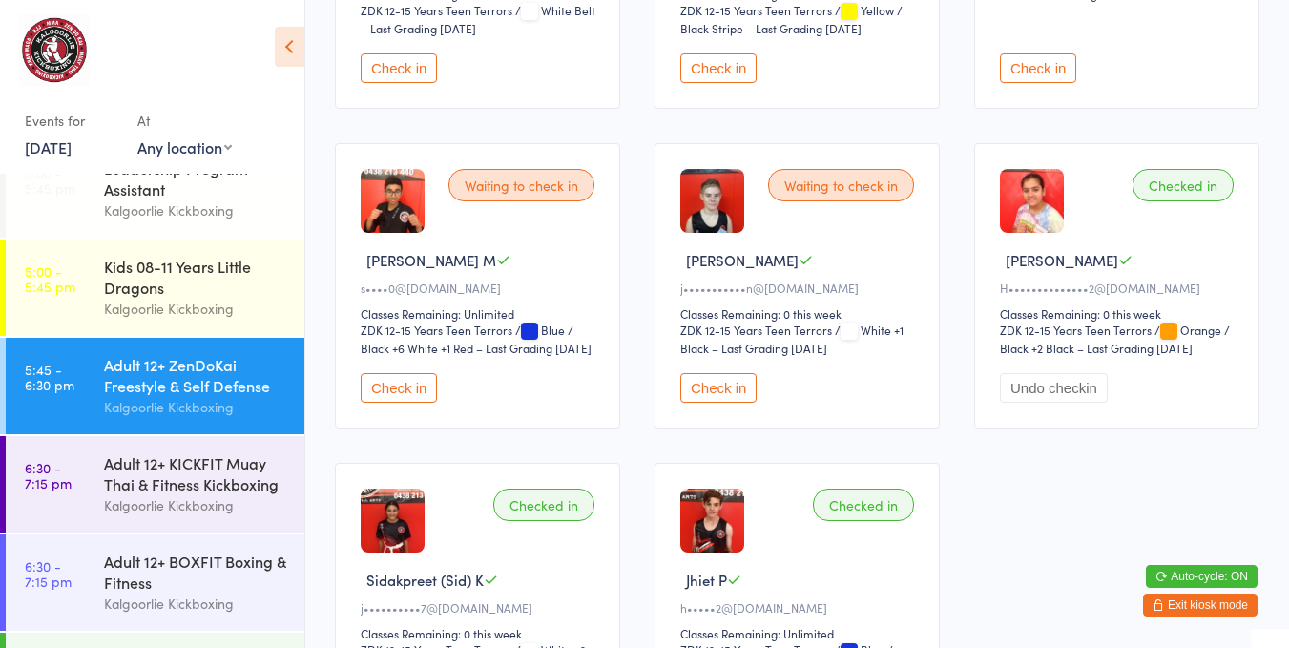
scroll to position [412, 0]
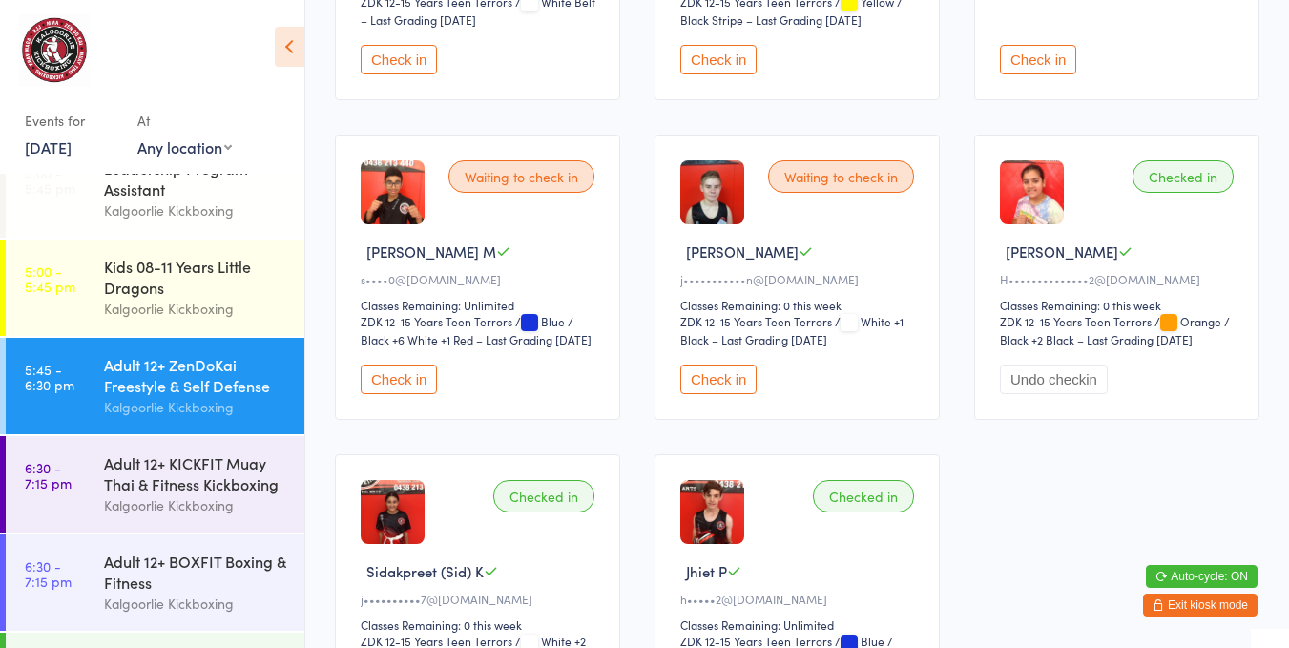
click at [730, 380] on button "Check in" at bounding box center [718, 379] width 76 height 30
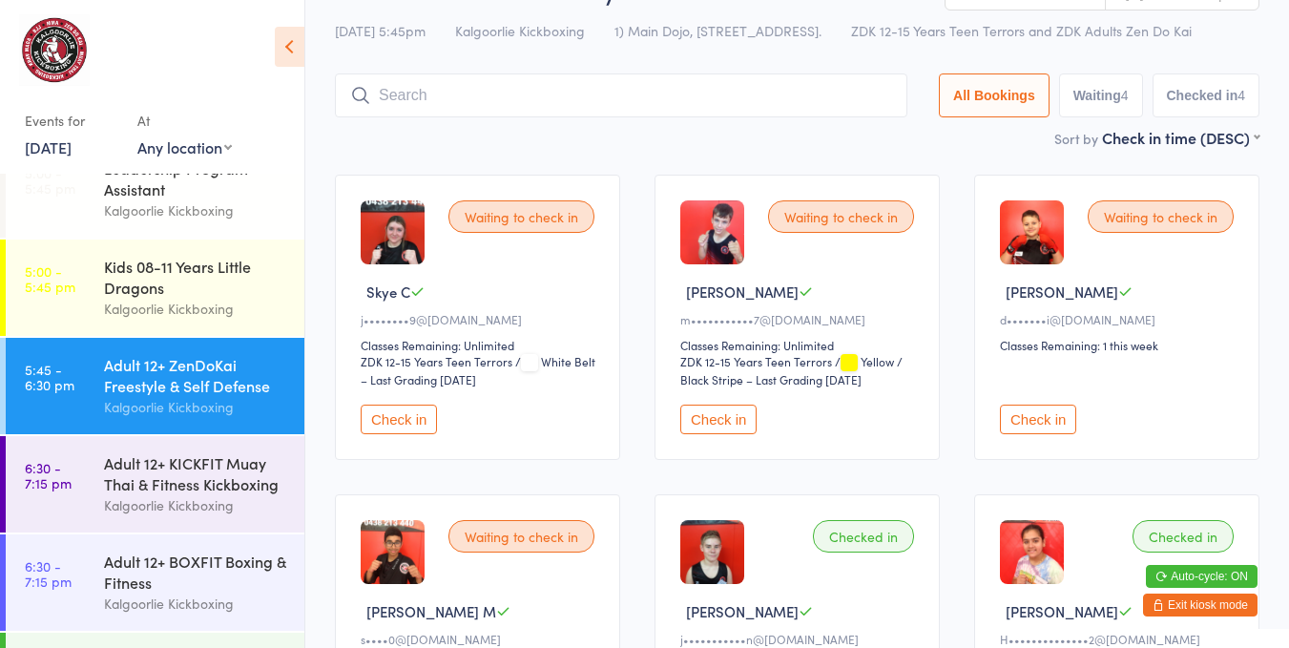
scroll to position [0, 0]
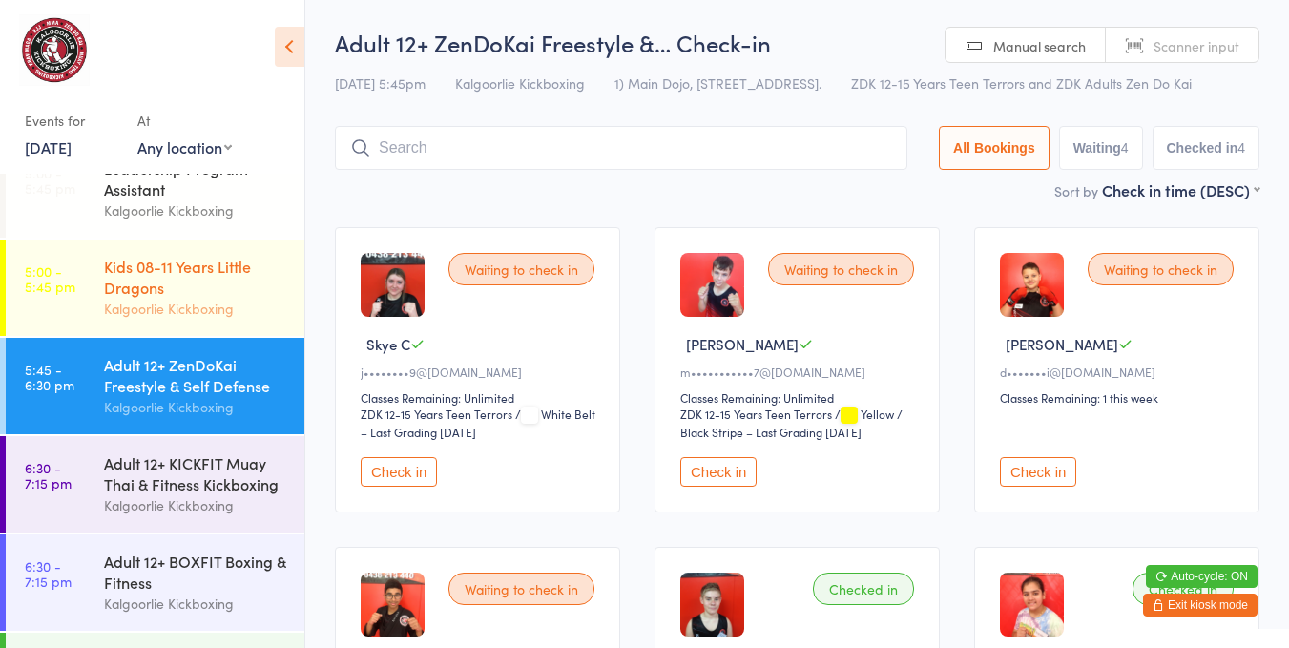
click at [196, 285] on div "Kids 08-11 Years Little Dragons" at bounding box center [196, 277] width 184 height 42
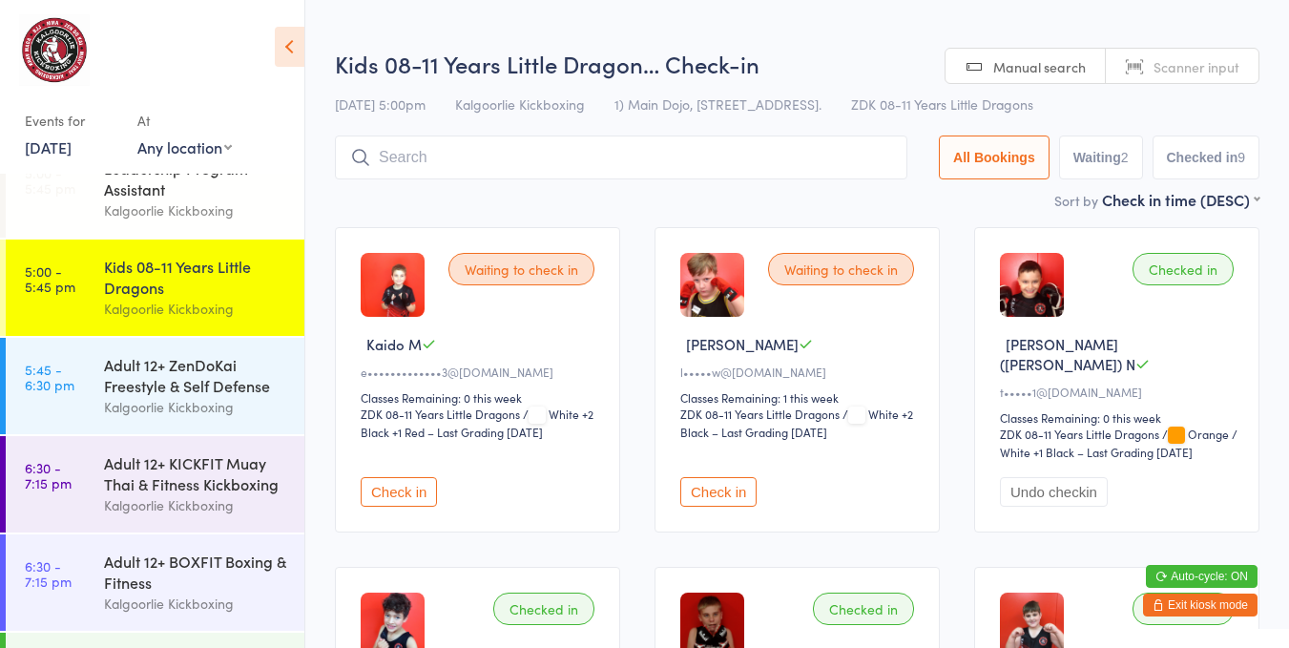
click at [389, 477] on button "Check in" at bounding box center [399, 492] width 76 height 30
